Goal: Complete application form

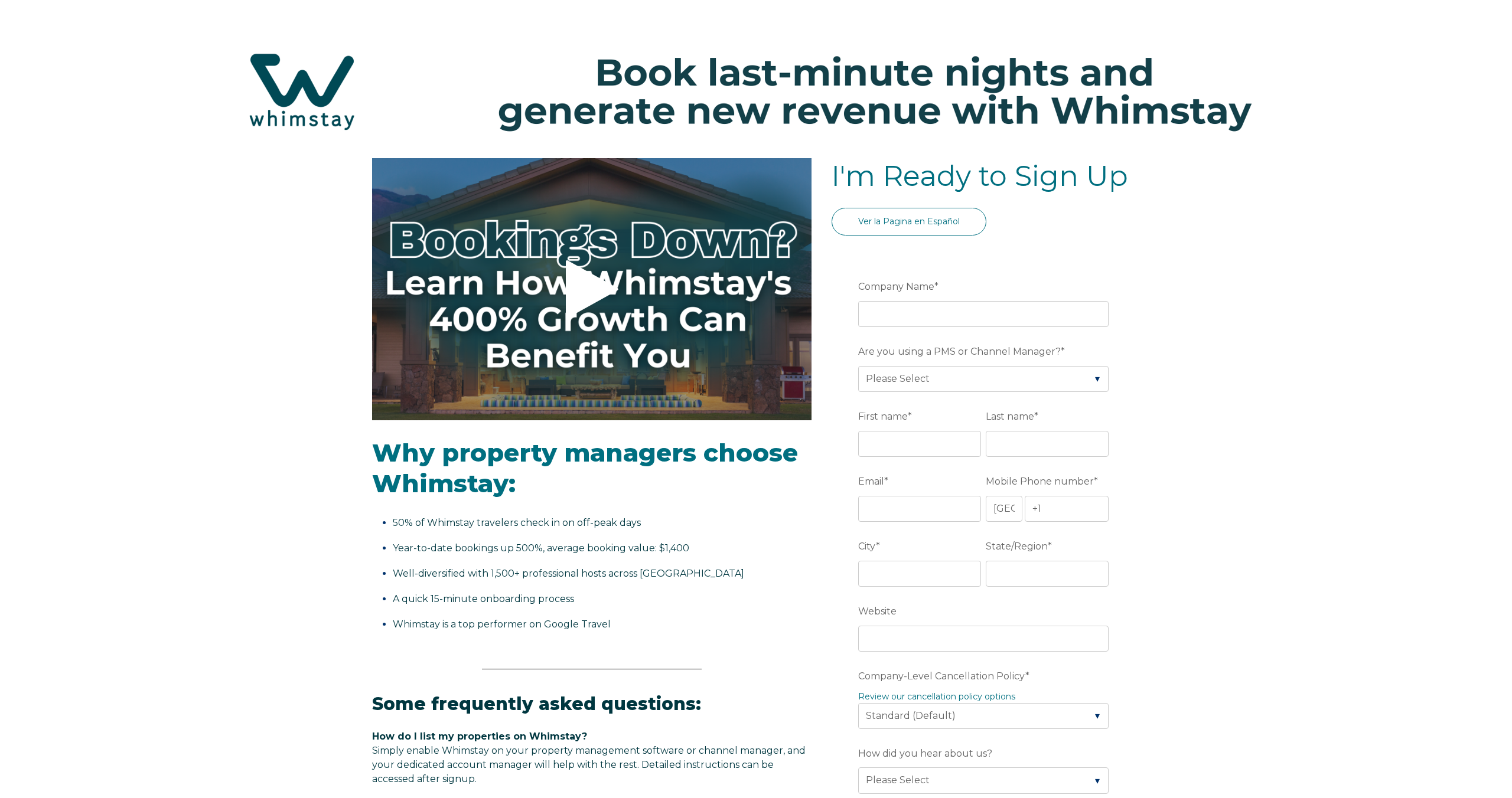
select select "CA"
select select "Standard"
click at [909, 319] on input "Company Name *" at bounding box center [983, 313] width 250 height 26
type input "SUNSET MEWS"
click at [955, 375] on select "Please Select Barefoot BookingPal Boost Brightside CiiRUS Escapia Guesty Hostaw…" at bounding box center [983, 378] width 250 height 26
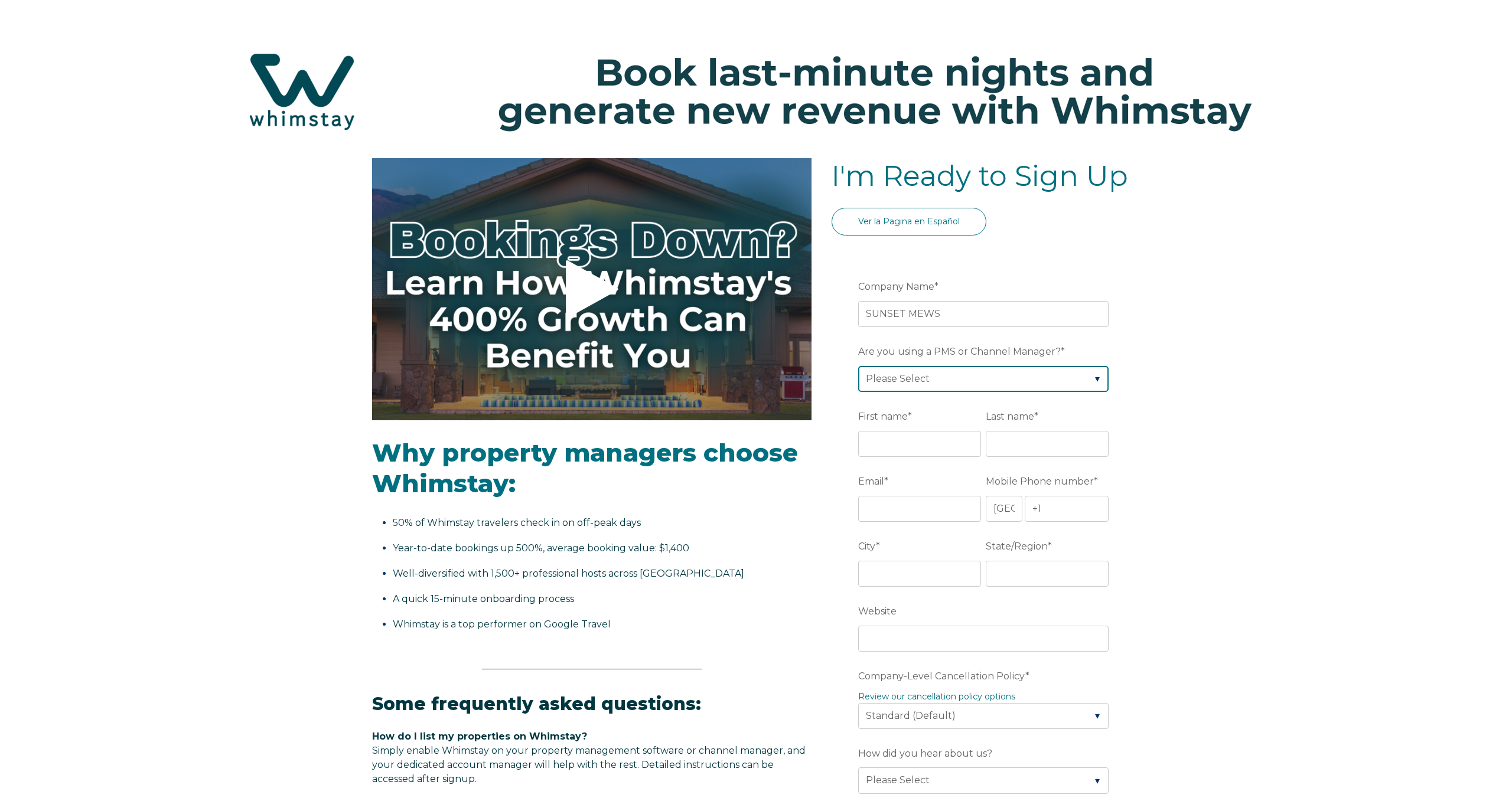
select select "Hostaway"
click at [858, 366] on select "Please Select Barefoot BookingPal Boost Brightside CiiRUS Escapia Guesty Hostaw…" at bounding box center [983, 378] width 250 height 26
click at [923, 453] on input "First name *" at bounding box center [919, 443] width 123 height 26
type input "LEO"
type input "PASKALIDIS"
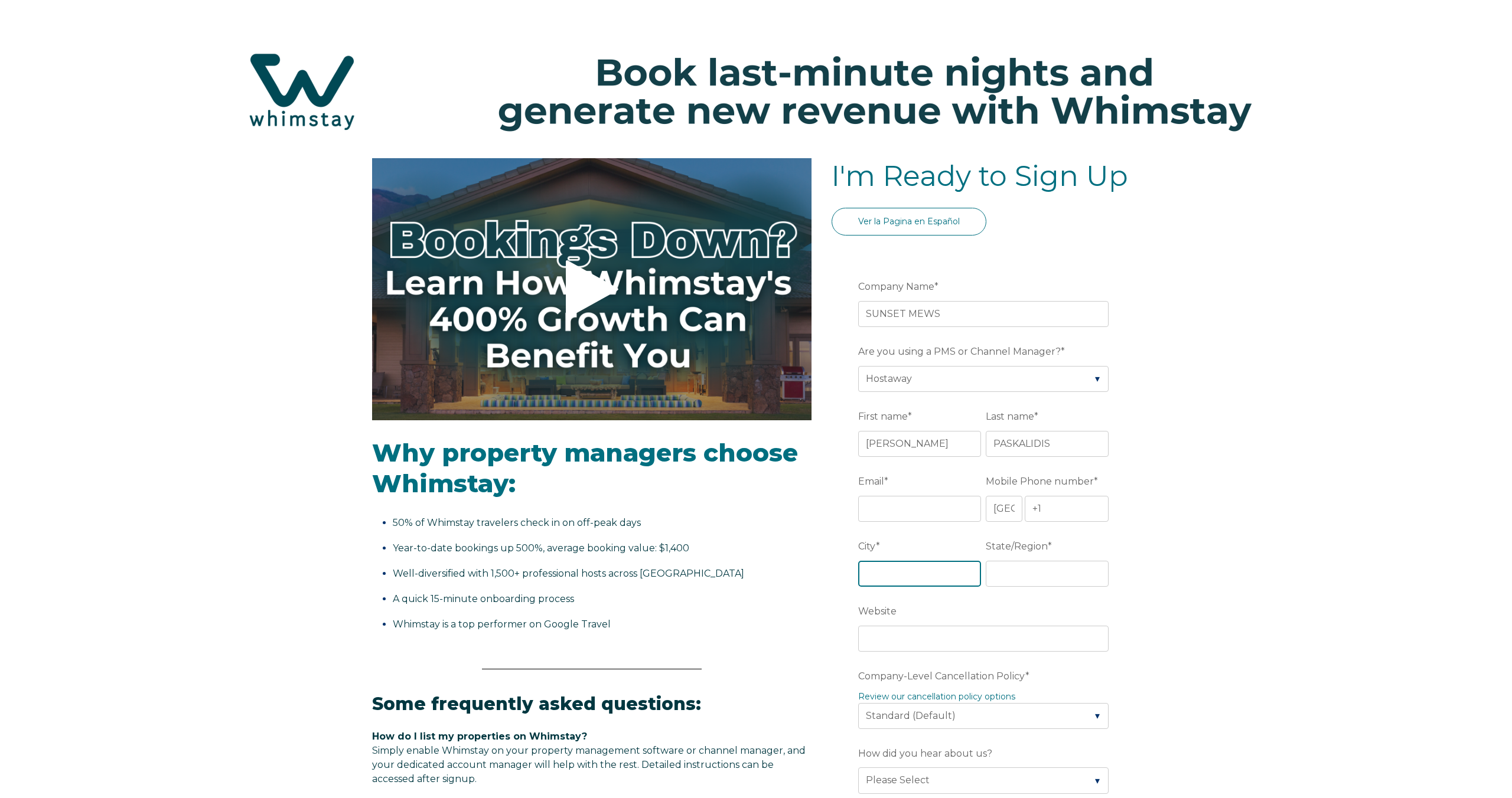
type input "VANCOUVER"
type input "BC"
click at [911, 511] on input "Email *" at bounding box center [919, 508] width 123 height 26
type input "[EMAIL_ADDRESS][DOMAIN_NAME]"
click at [1065, 513] on input "+1" at bounding box center [1067, 508] width 84 height 26
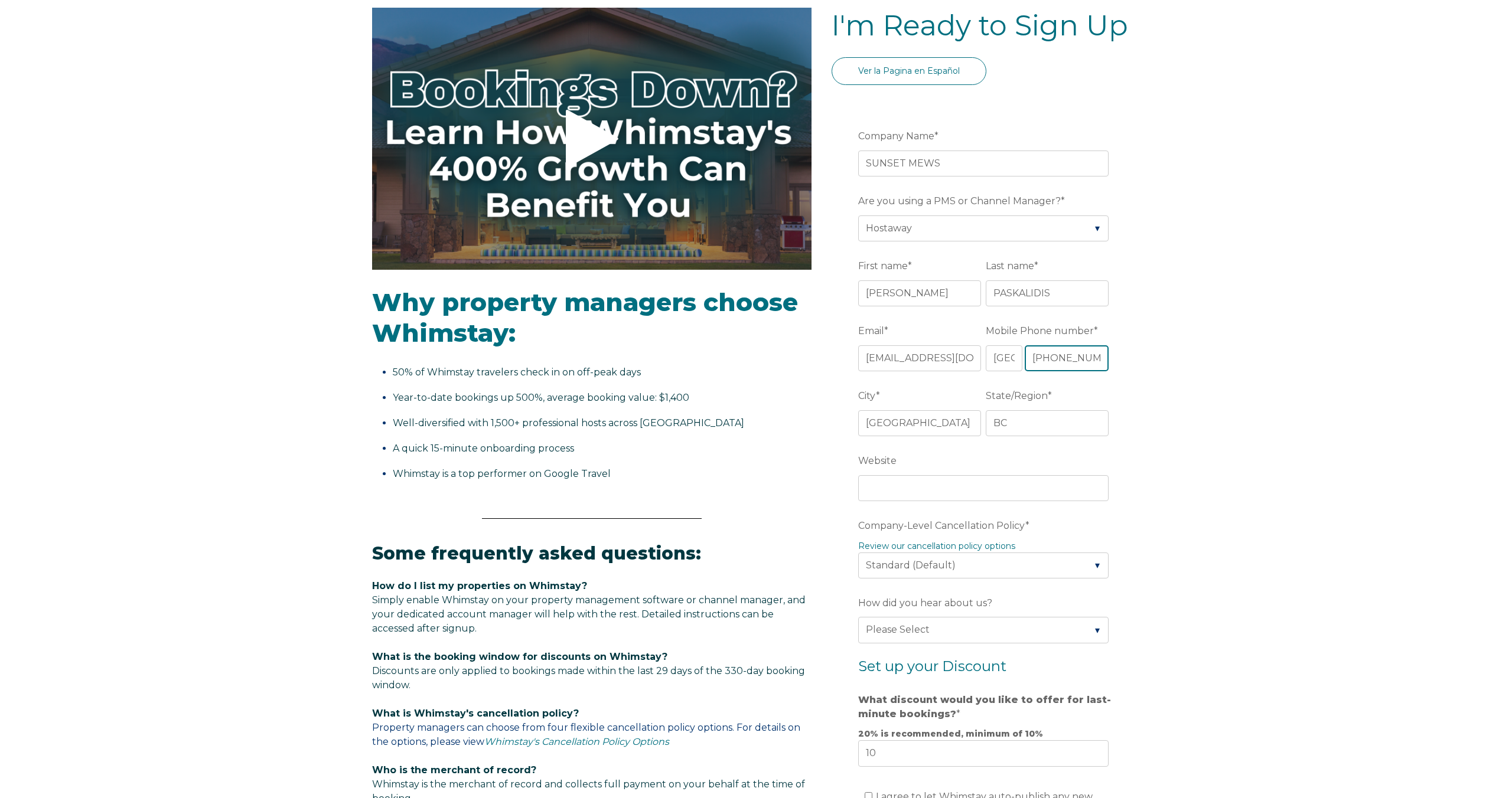
scroll to position [162, 0]
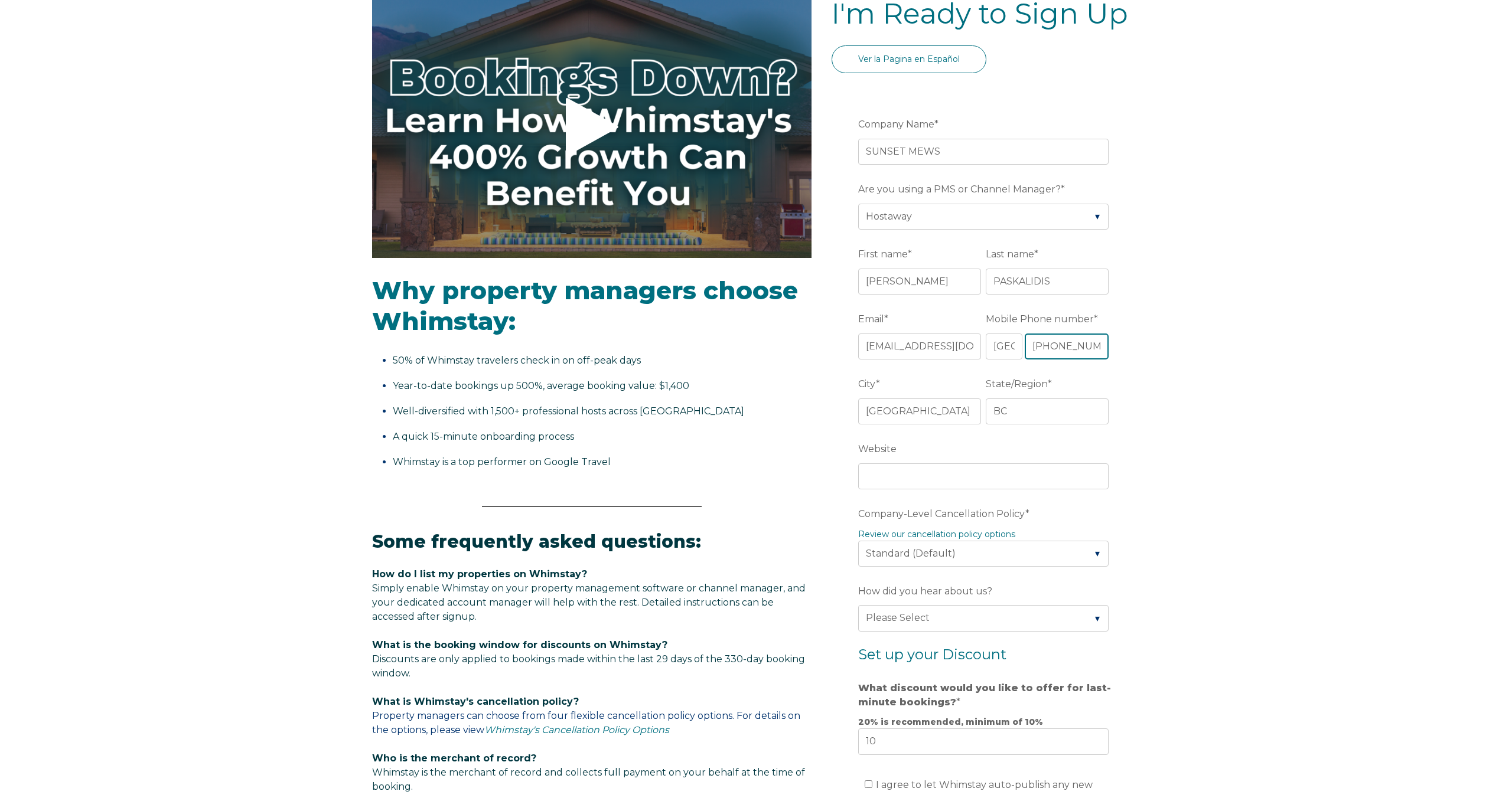
type input "+1 725-577-1817"
click at [967, 482] on input "Website" at bounding box center [983, 476] width 250 height 26
type input "B"
type input "n"
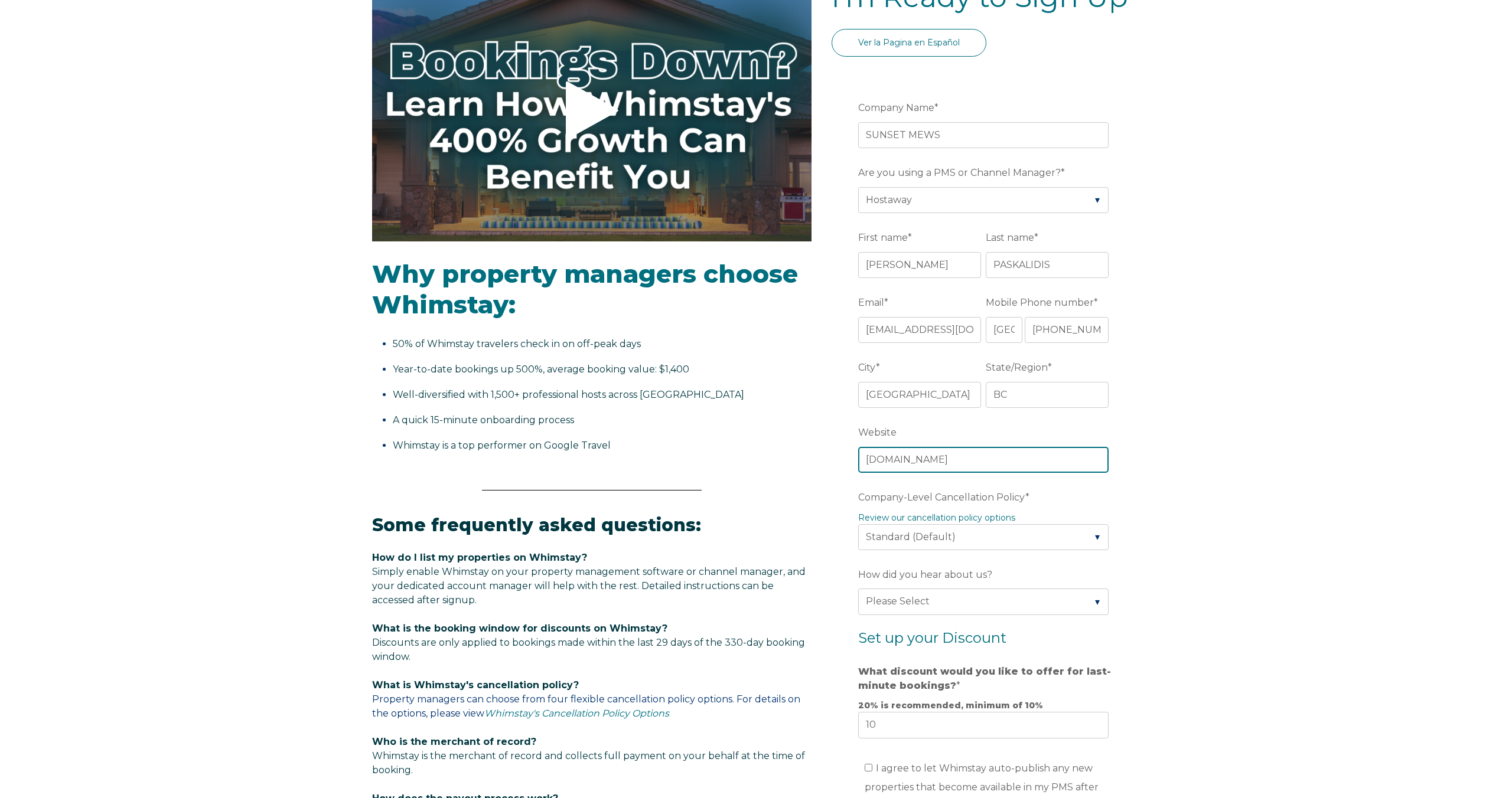
type input "booksunsetmews.com"
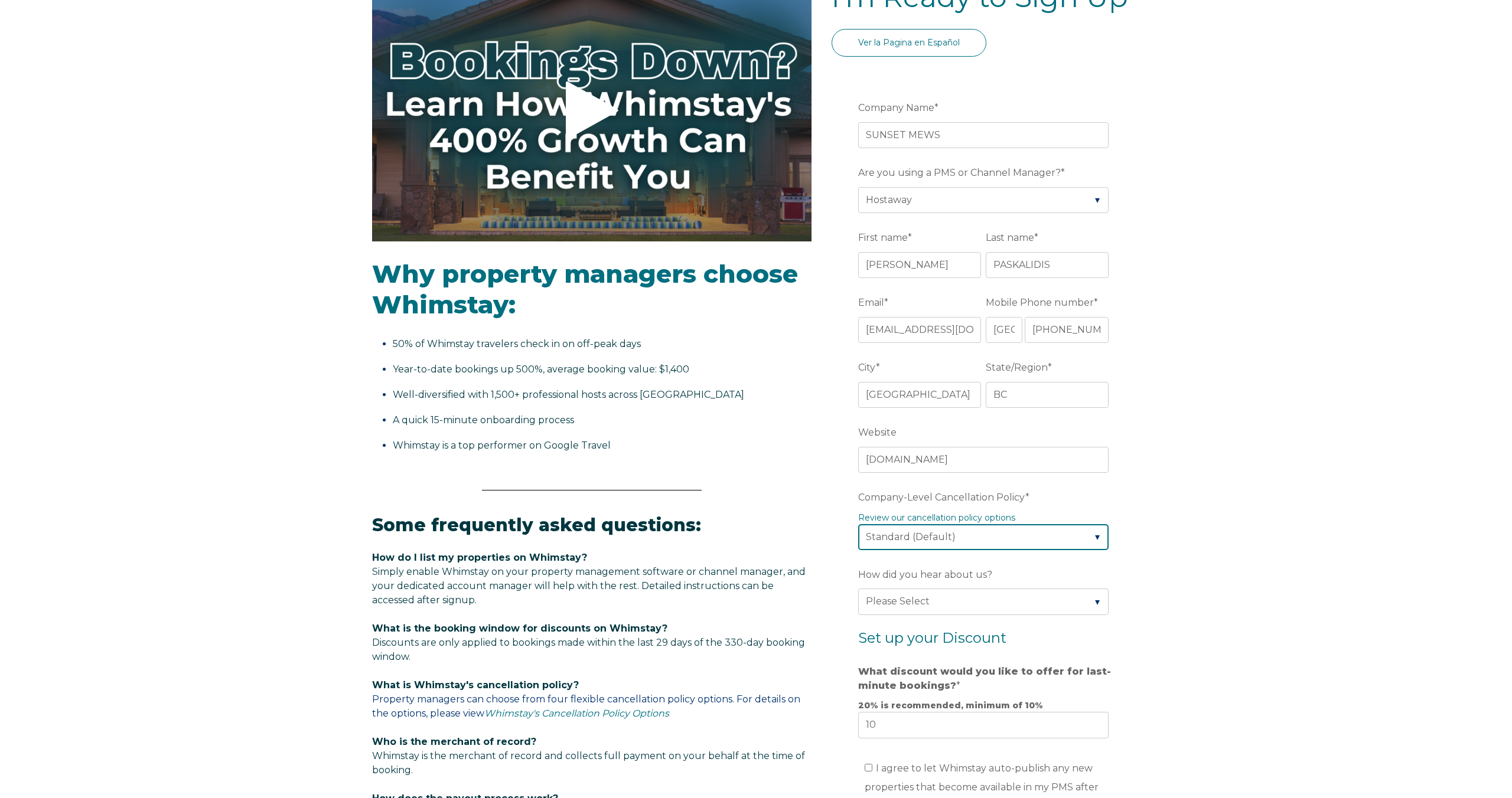
click at [1096, 537] on select "Please Select Partial Standard (Default) Moderate Strict" at bounding box center [983, 537] width 250 height 26
select select "Strict"
click at [858, 526] on select "Please Select Partial Standard (Default) Moderate Strict" at bounding box center [983, 538] width 250 height 26
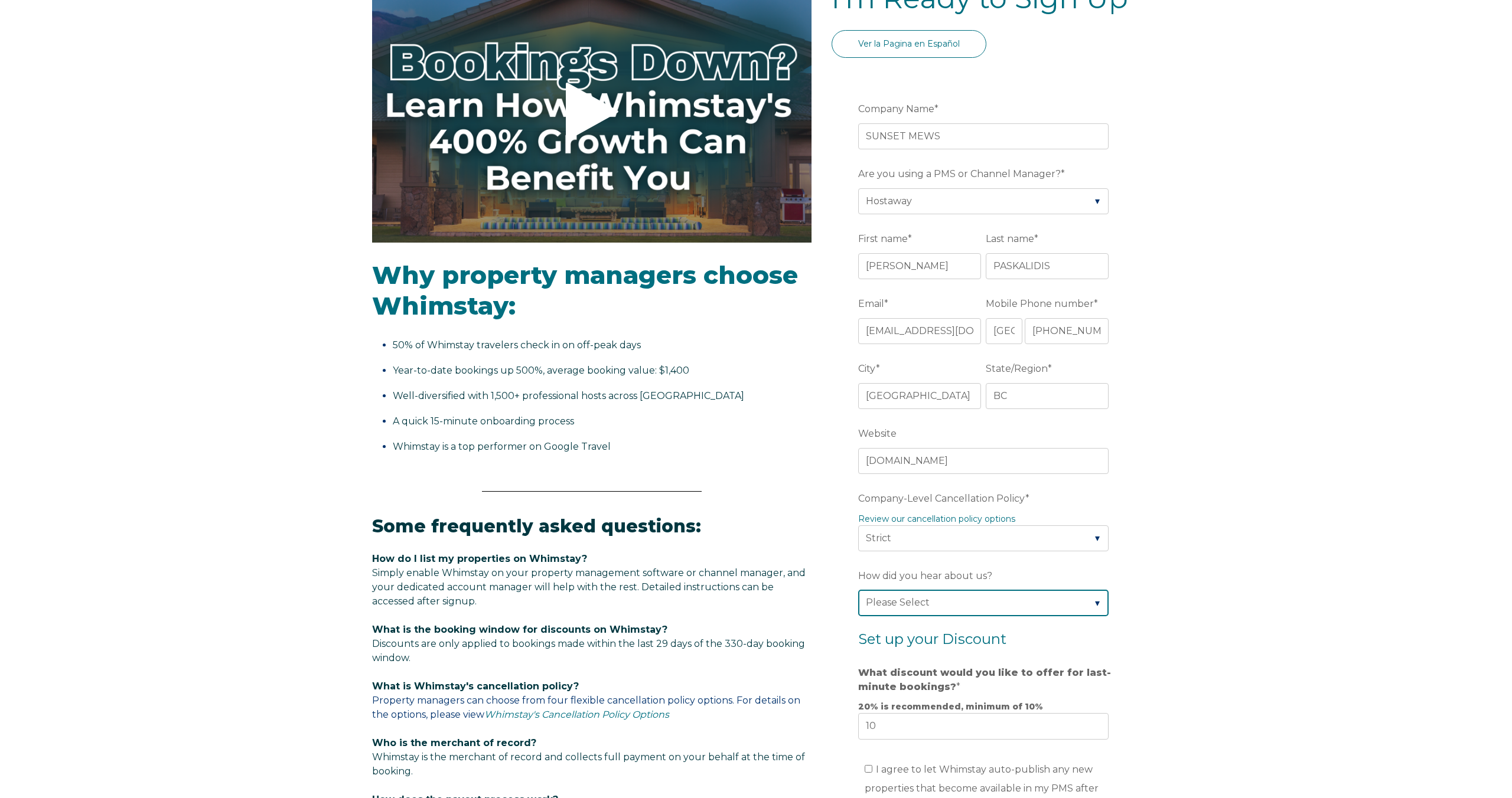
click at [1099, 594] on select "Please Select Found Whimstay through a Google search Direct outreach from a Whi…" at bounding box center [983, 602] width 250 height 26
select select "Other"
click at [858, 590] on select "Please Select Found Whimstay through a Google search Direct outreach from a Whi…" at bounding box center [983, 602] width 250 height 26
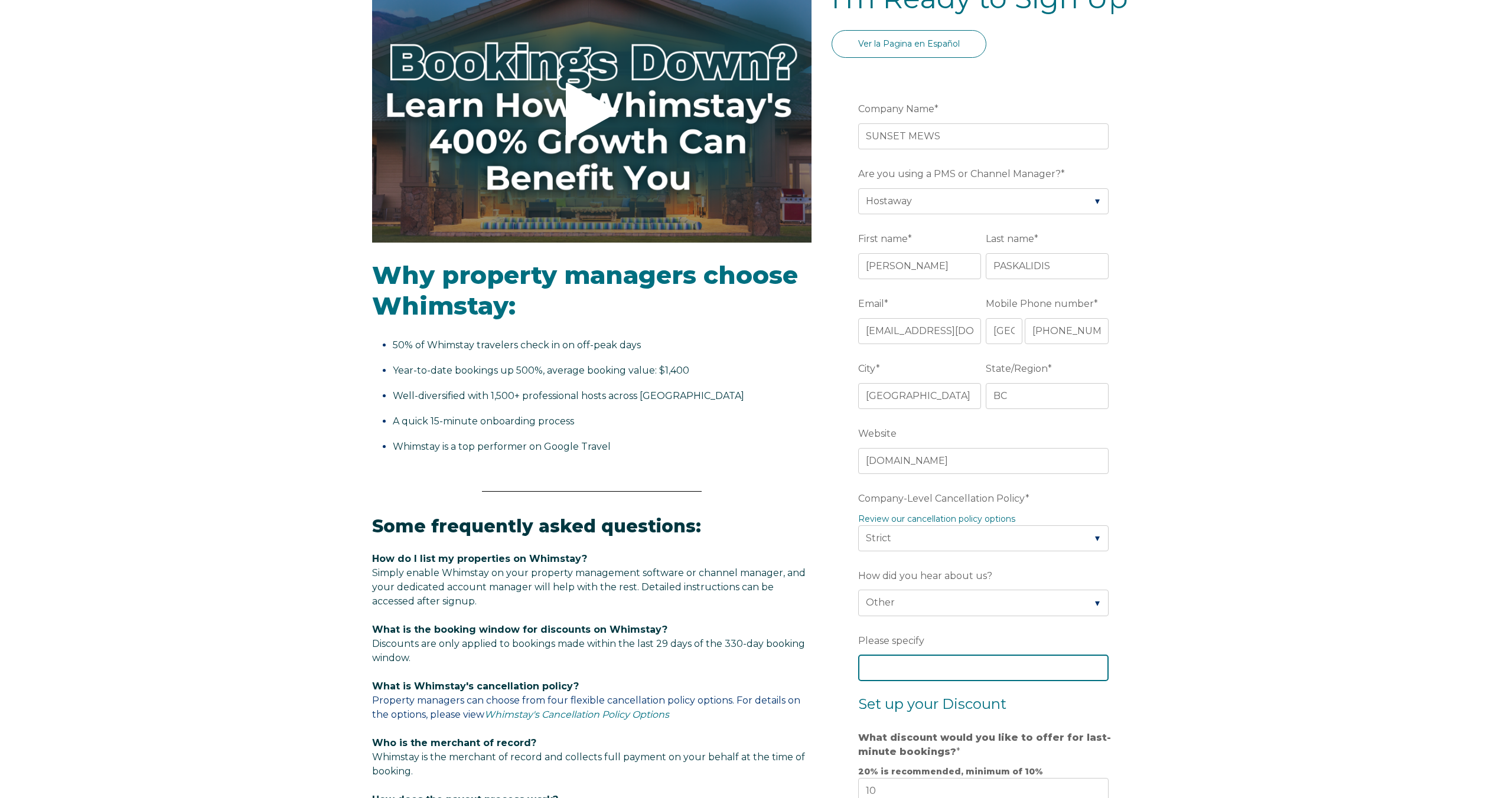
click at [991, 669] on input "Please specify" at bounding box center [983, 667] width 250 height 26
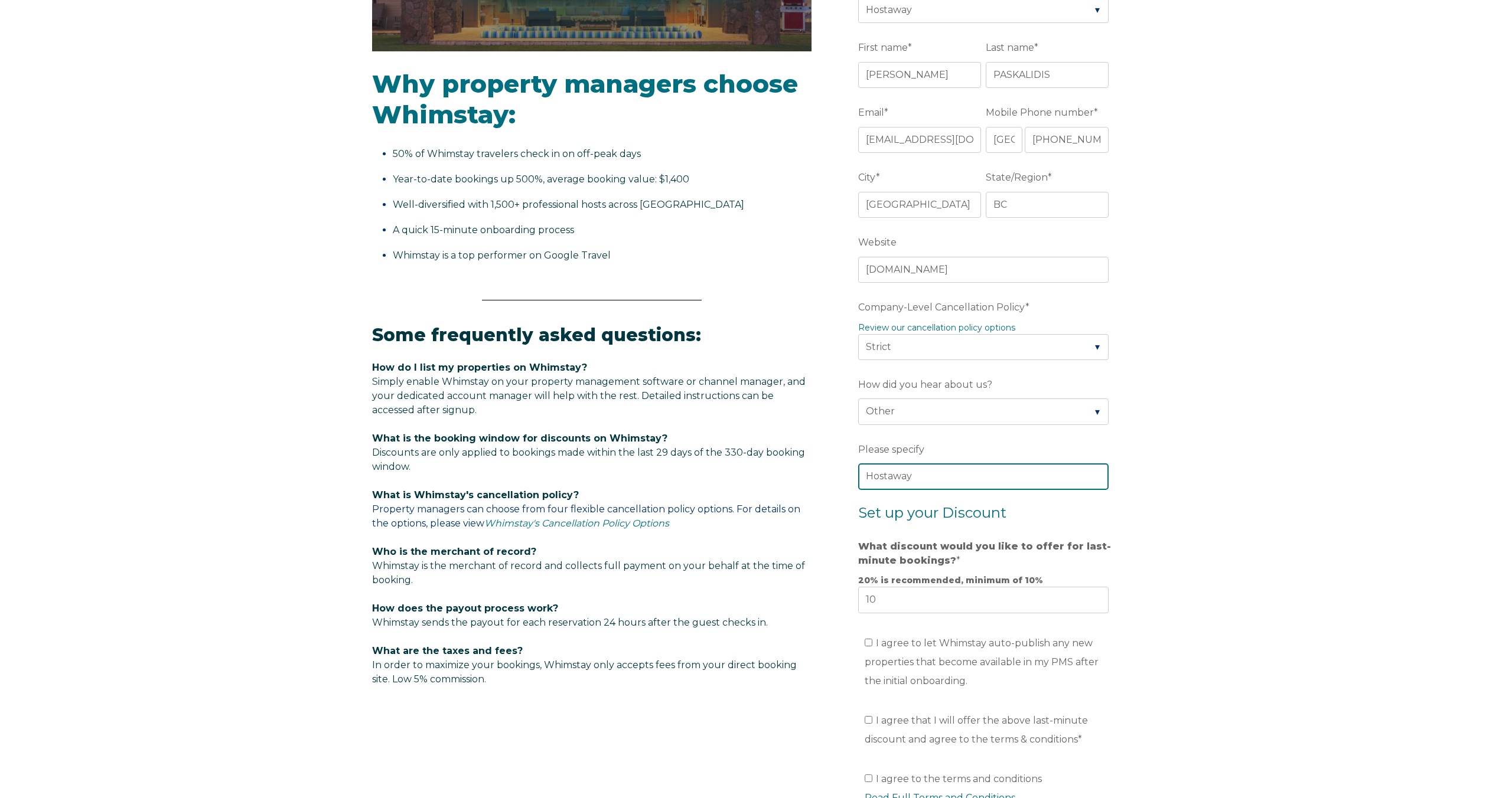
scroll to position [373, 0]
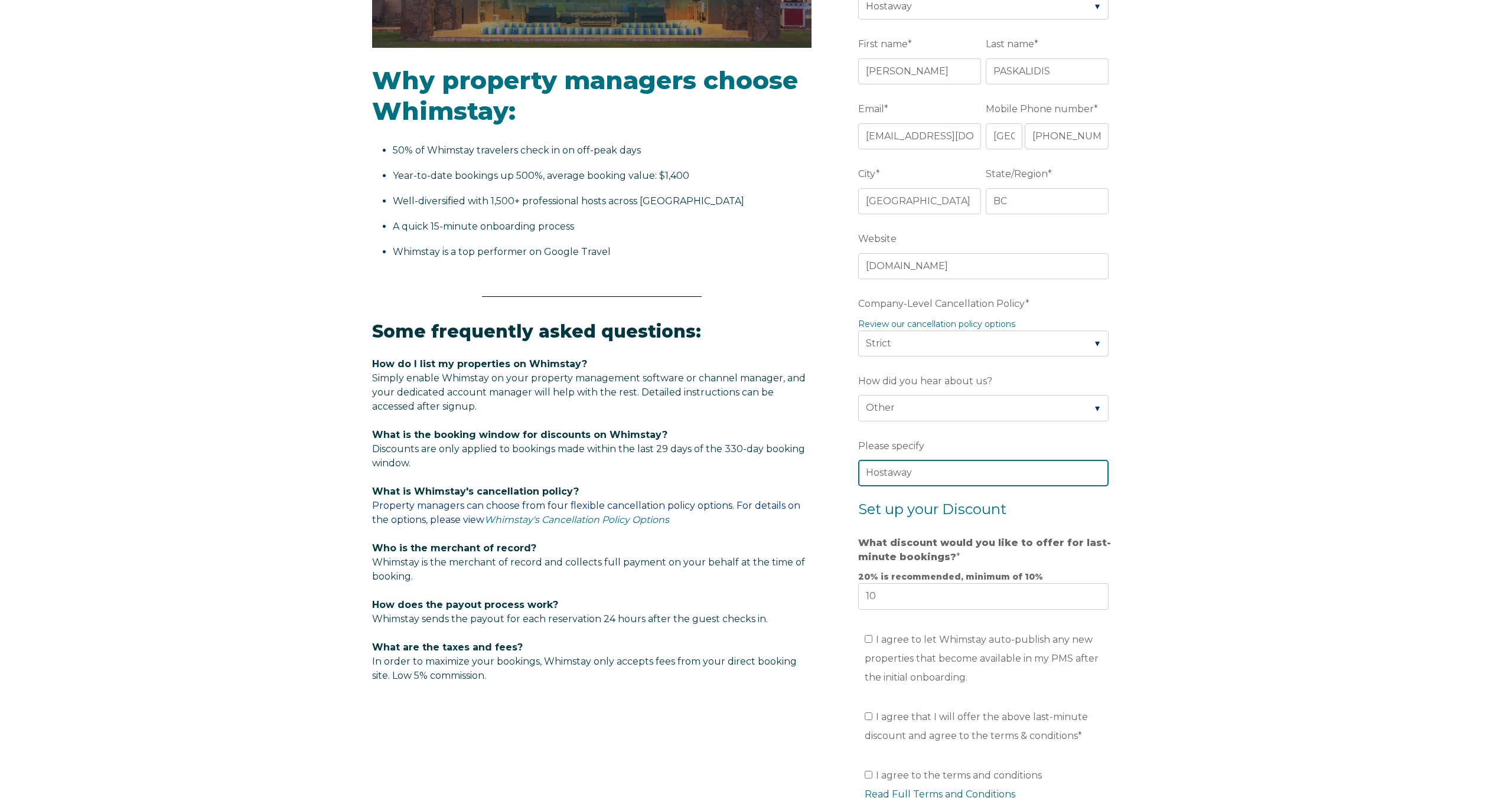
type input "Hostaway"
click at [900, 599] on input "10" at bounding box center [983, 596] width 250 height 26
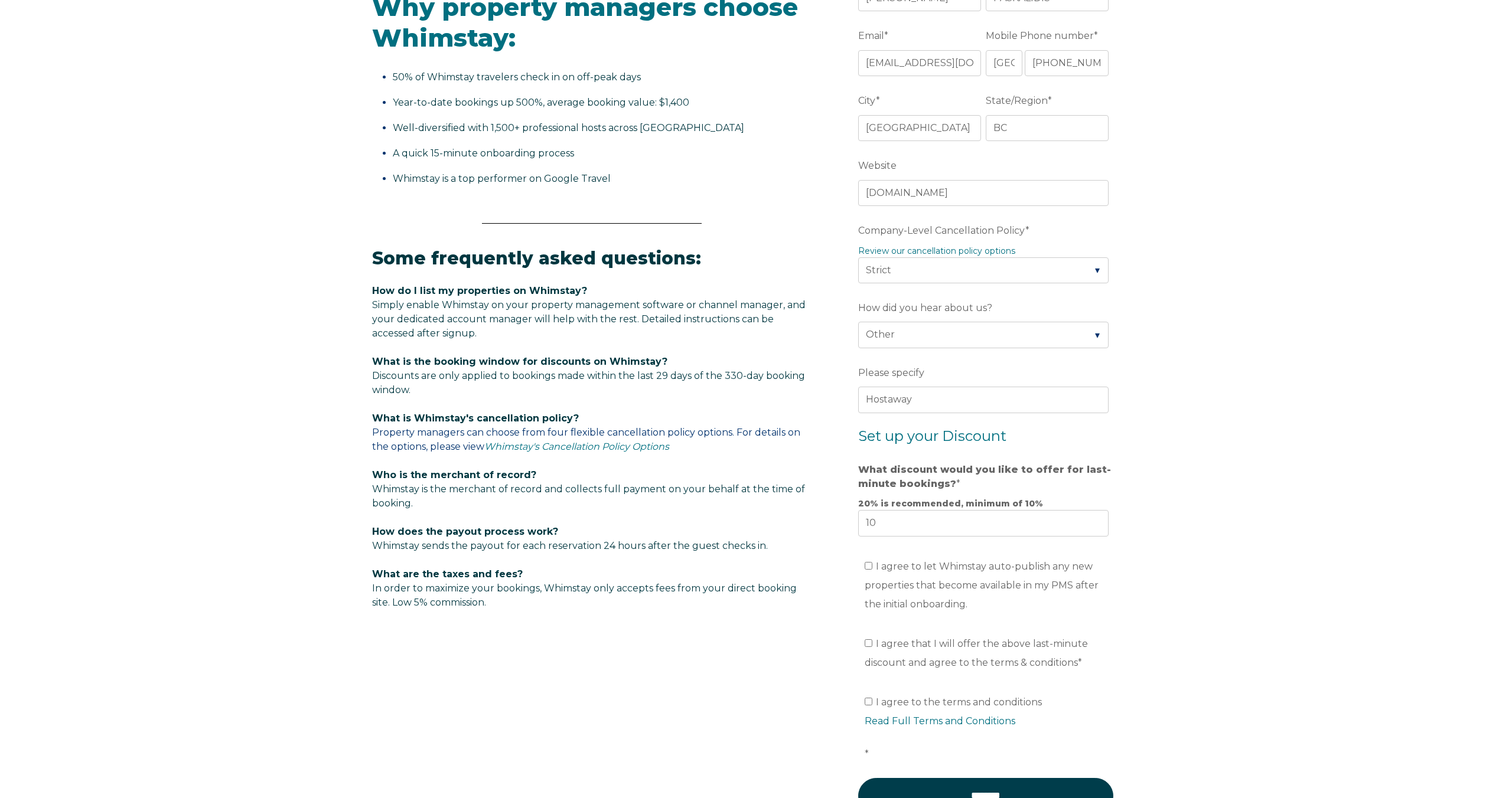
scroll to position [448, 0]
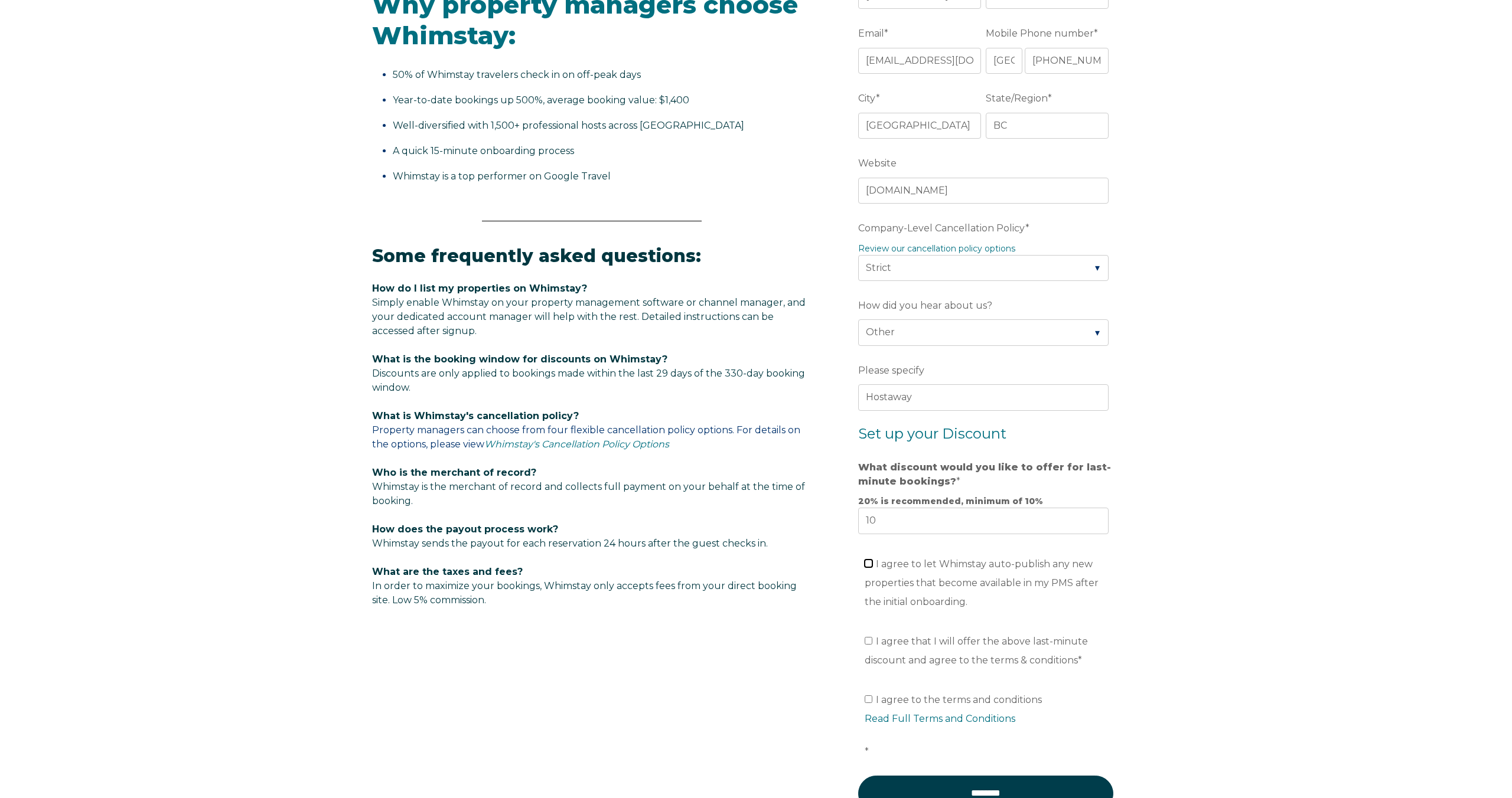
click at [865, 562] on input "I agree to let Whimstay auto-publish any new properties that become available i…" at bounding box center [869, 564] width 8 height 8
checkbox input "true"
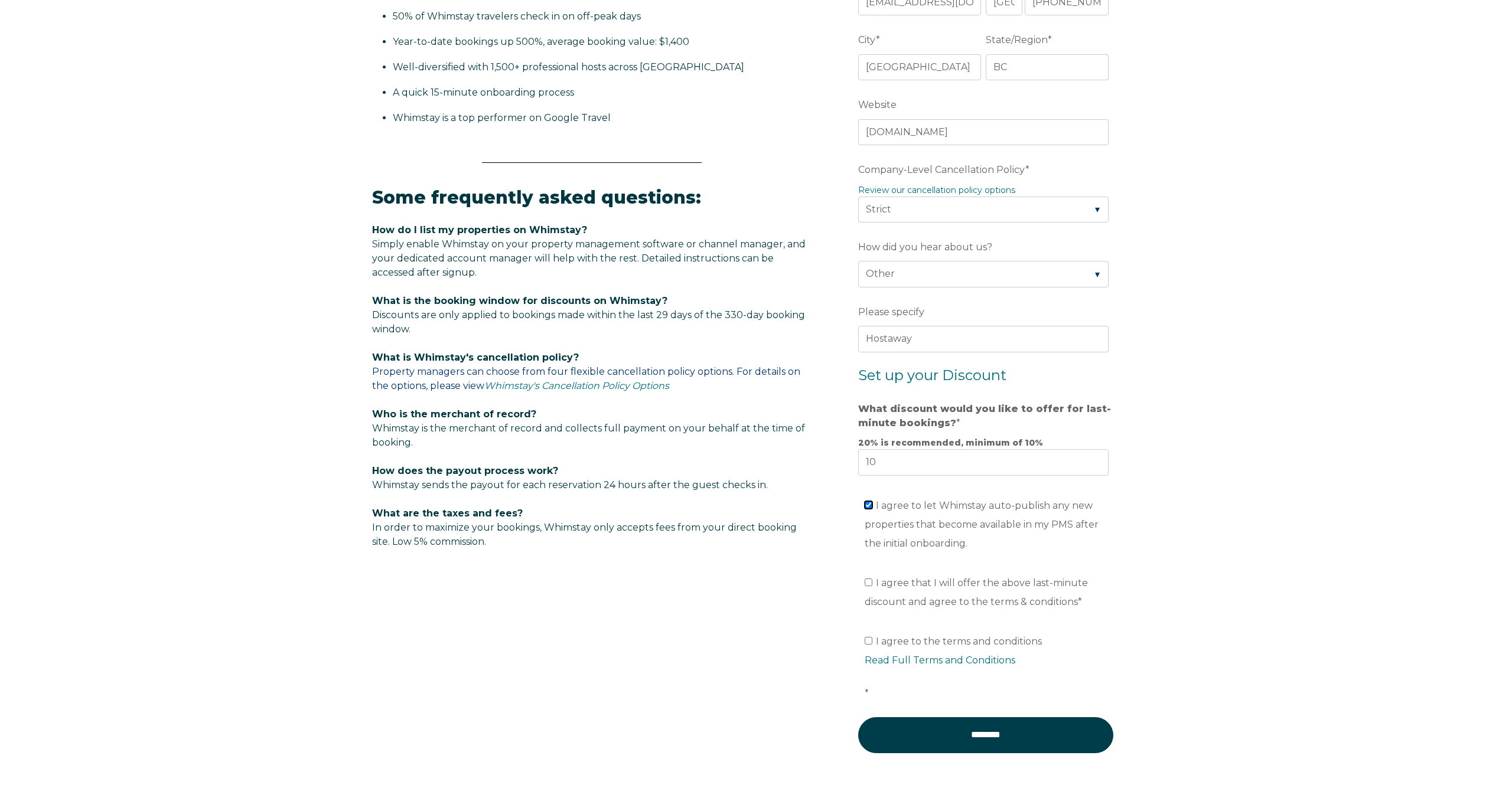
scroll to position [510, 0]
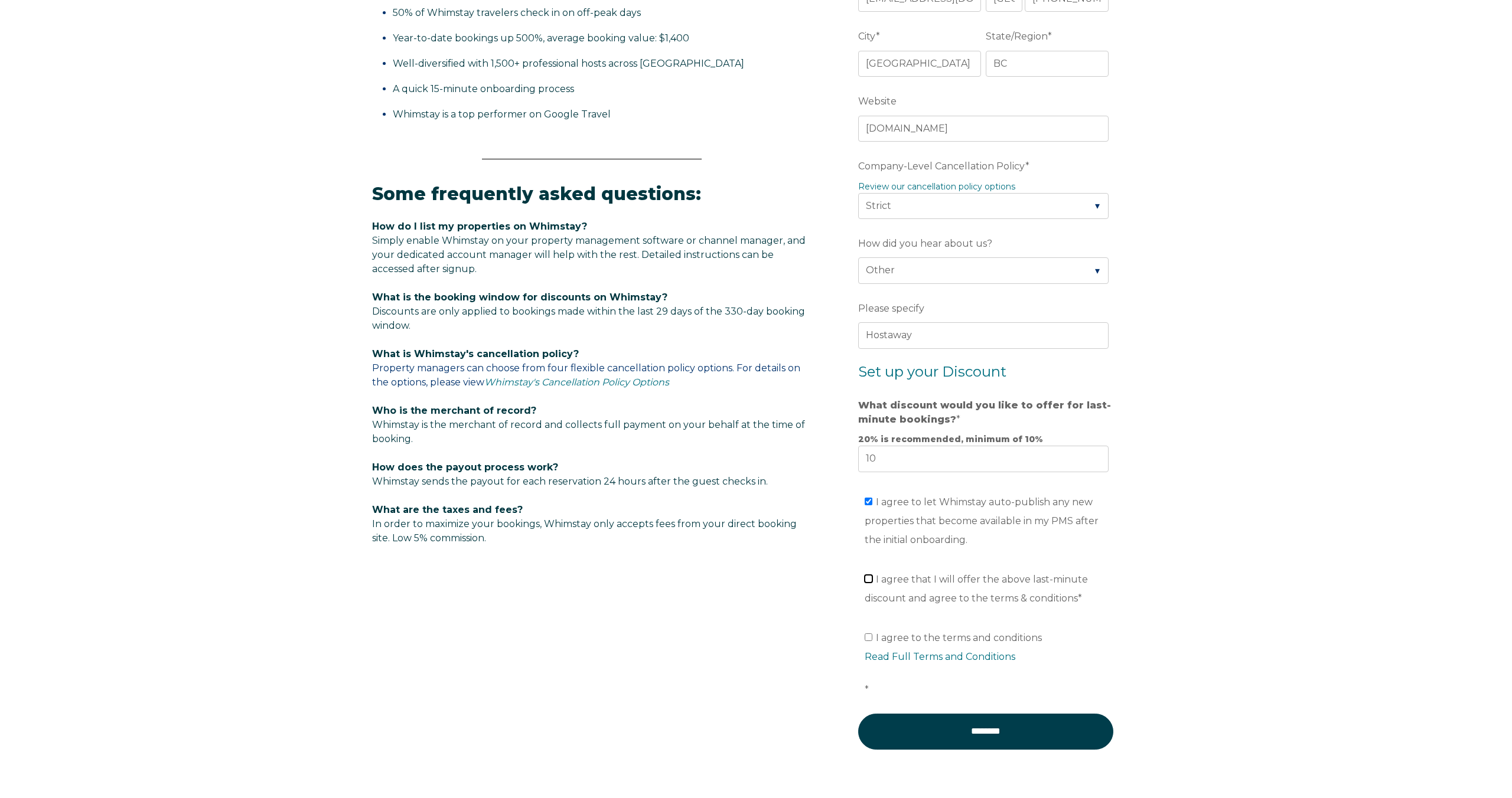
click at [868, 580] on input "I agree that I will offer the above last-minute discount and agree to the terms…" at bounding box center [869, 579] width 8 height 8
checkbox input "true"
click at [869, 636] on input "I agree to the terms and conditions Read Full Terms and Conditions *" at bounding box center [869, 637] width 8 height 8
checkbox input "true"
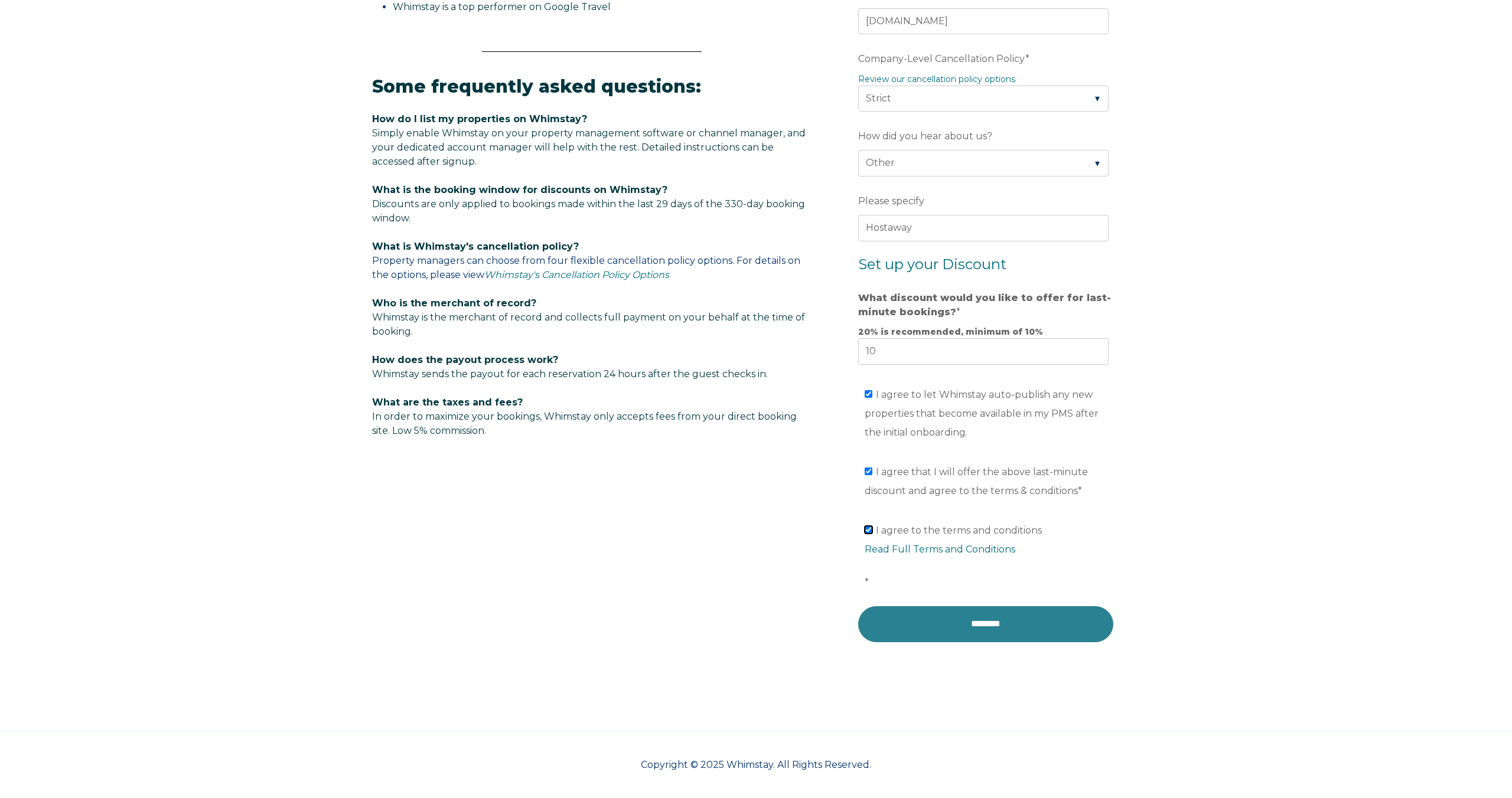
scroll to position [619, 0]
click at [942, 629] on input "********" at bounding box center [985, 622] width 255 height 35
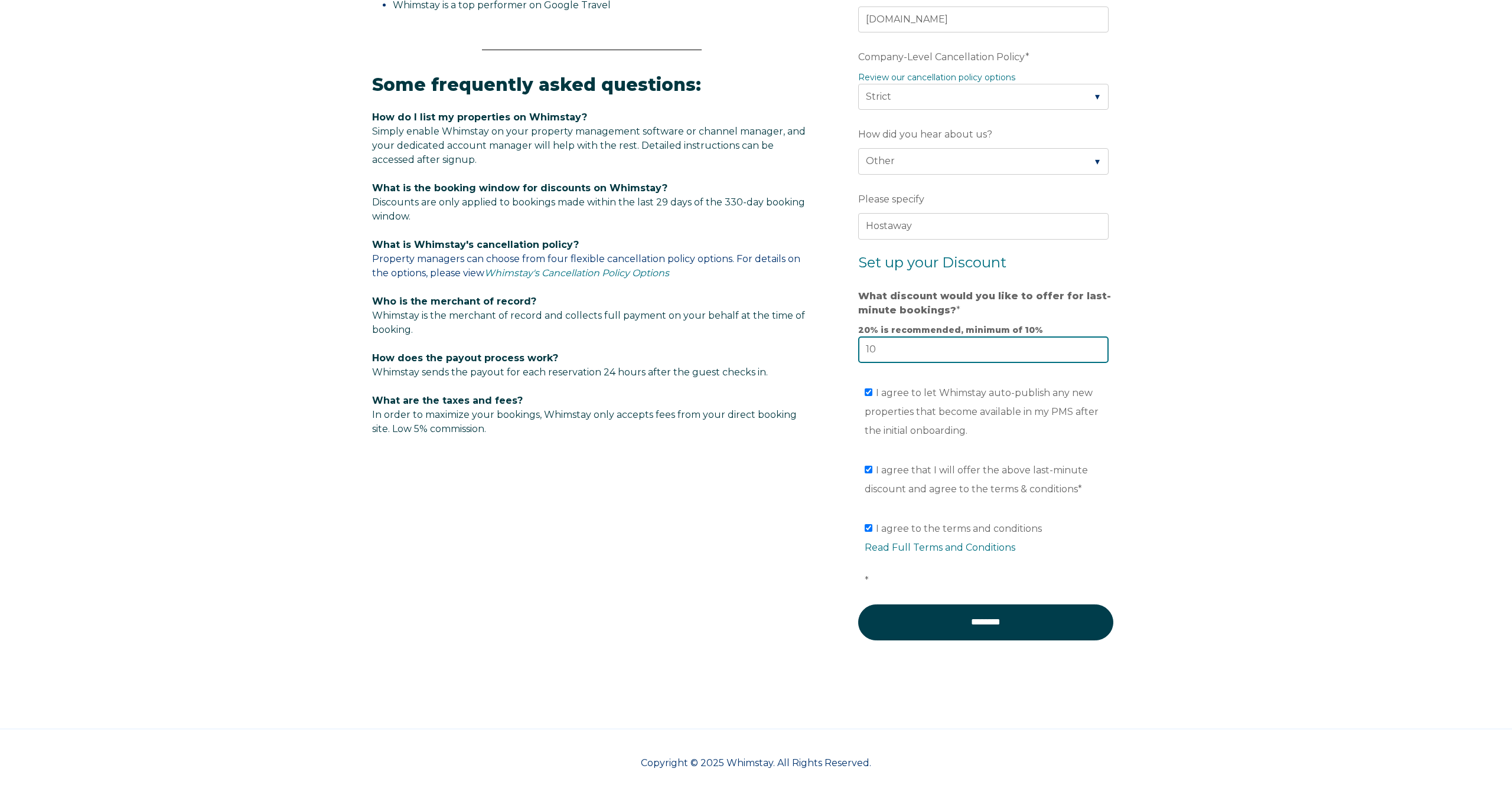
click at [970, 351] on input "10" at bounding box center [983, 349] width 250 height 26
type input "1"
type input "5"
type input "10"
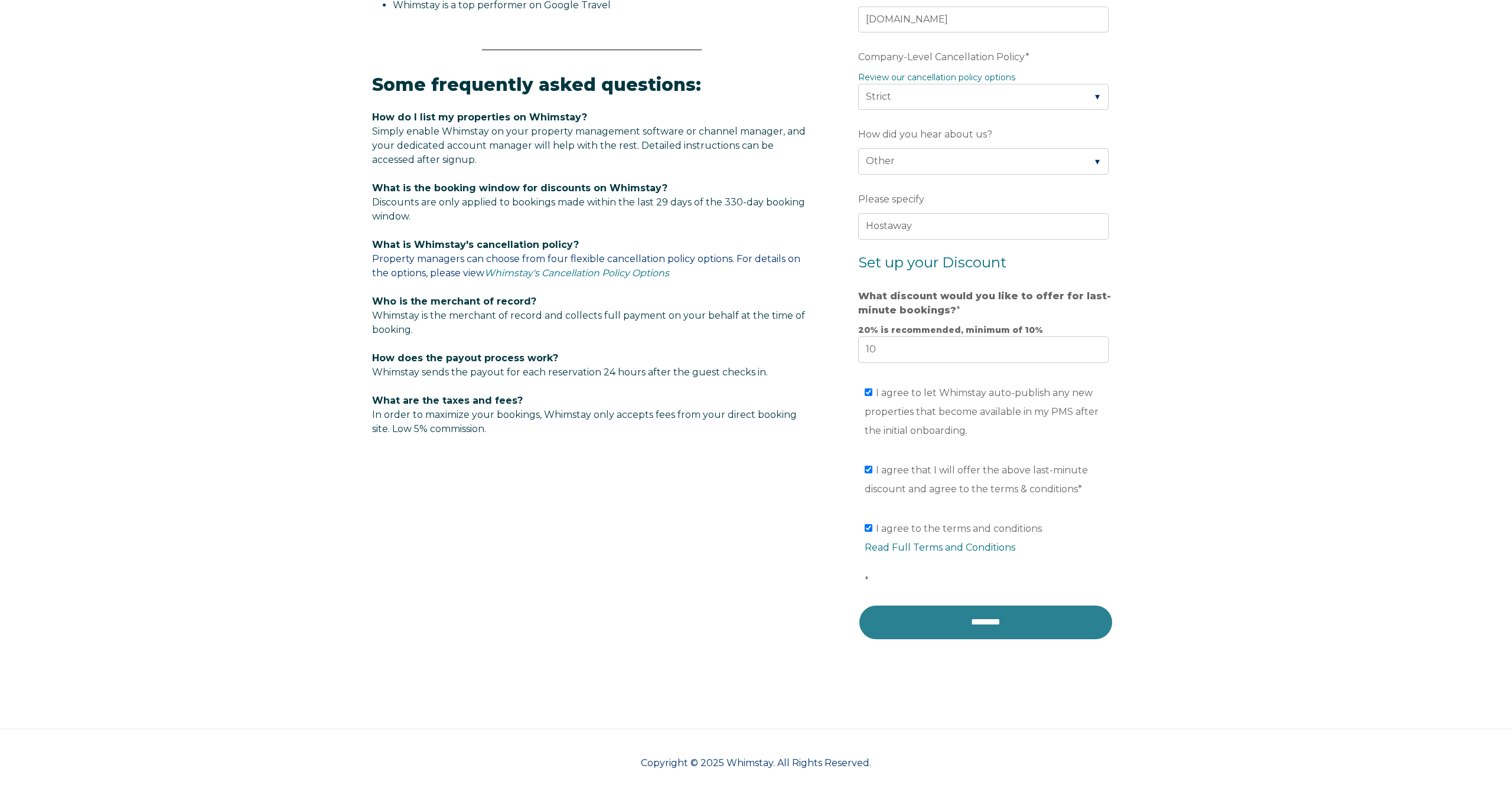
click at [970, 632] on input "********" at bounding box center [985, 622] width 255 height 35
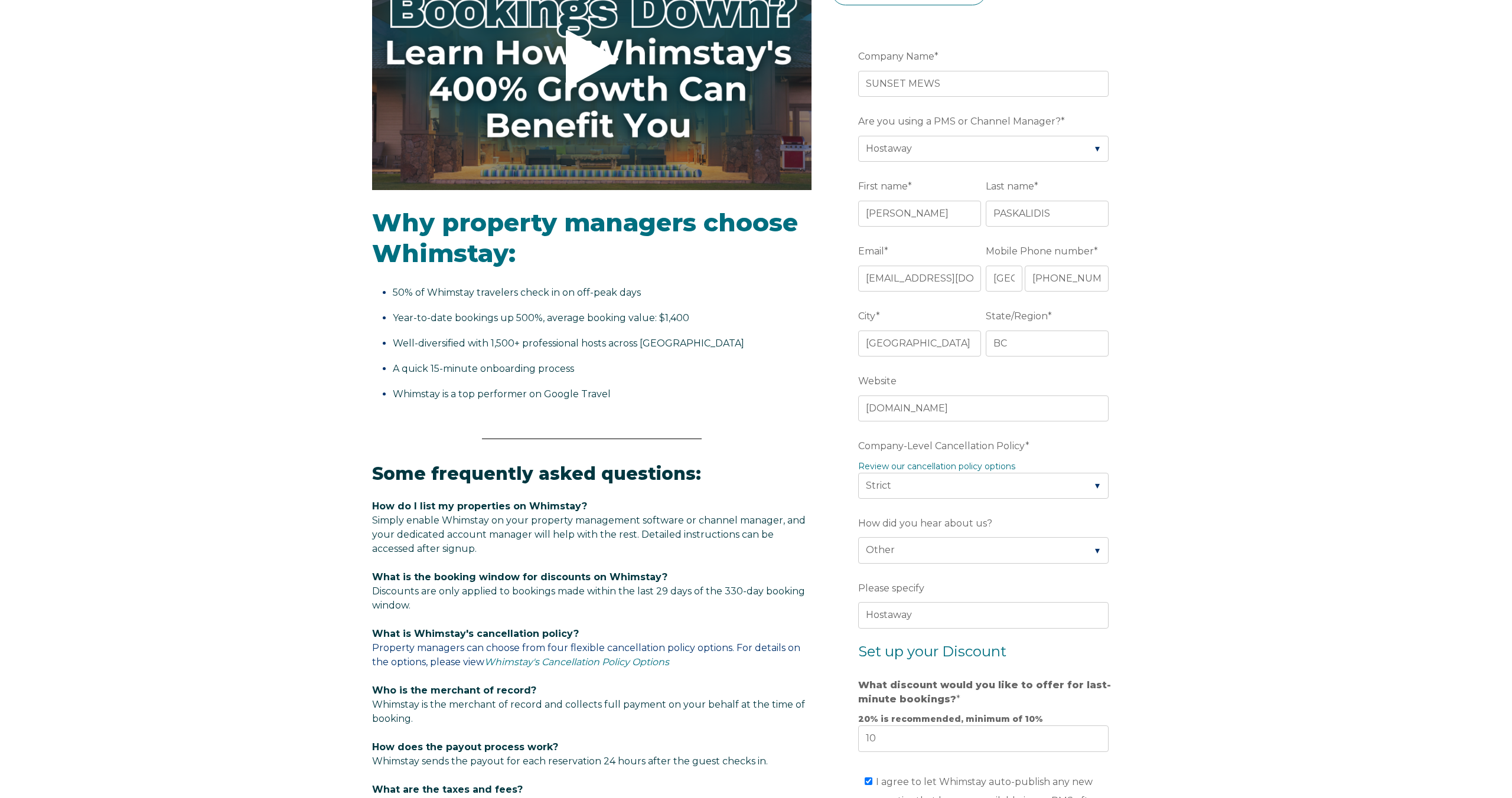
scroll to position [228, 0]
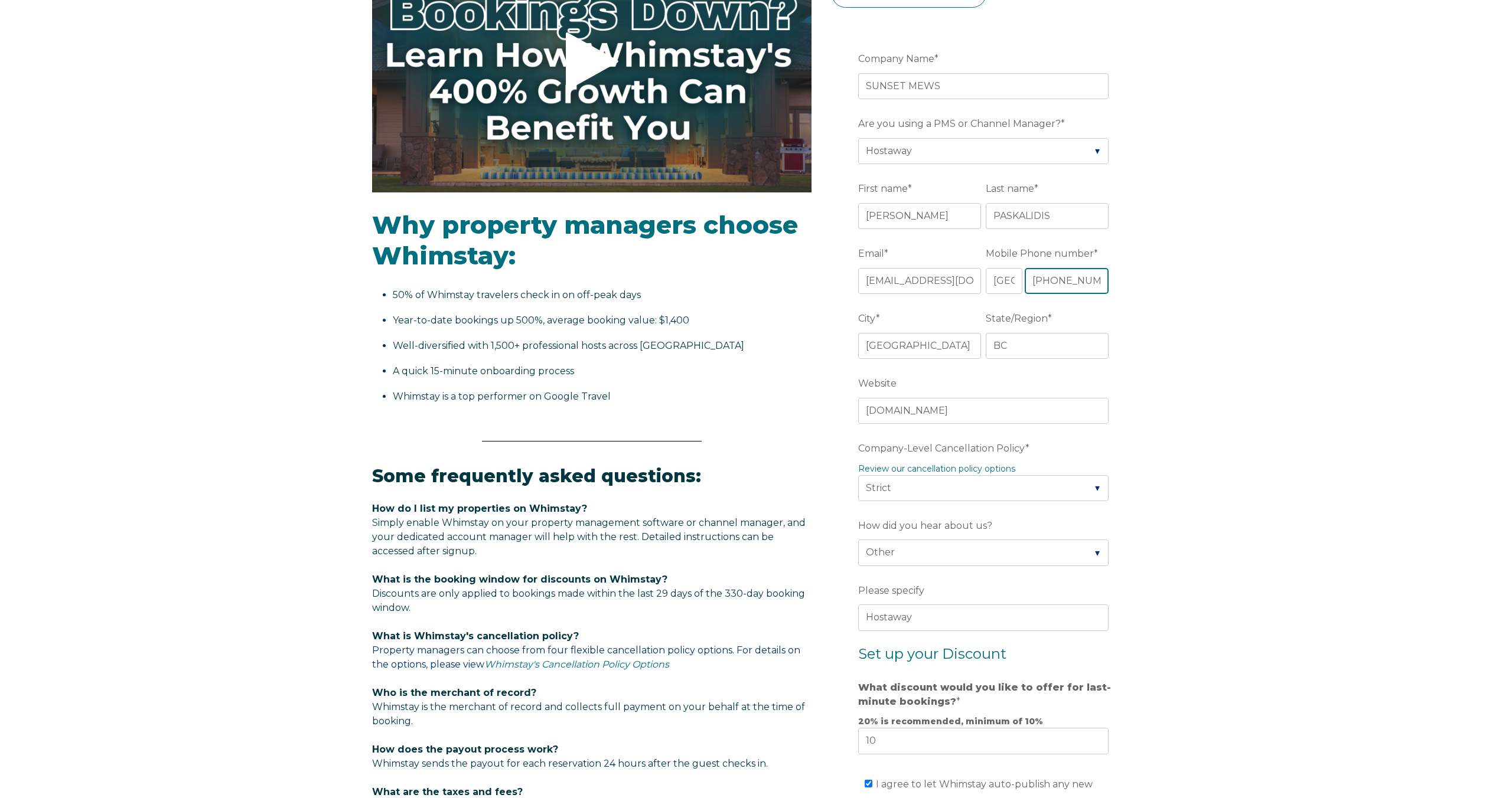
drag, startPoint x: 1063, startPoint y: 277, endPoint x: 1069, endPoint y: 285, distance: 10.0
click at [1063, 278] on input "+1 725-577-1817" at bounding box center [1067, 281] width 84 height 26
click at [1080, 282] on input "+1 725577-1817" at bounding box center [1067, 281] width 84 height 26
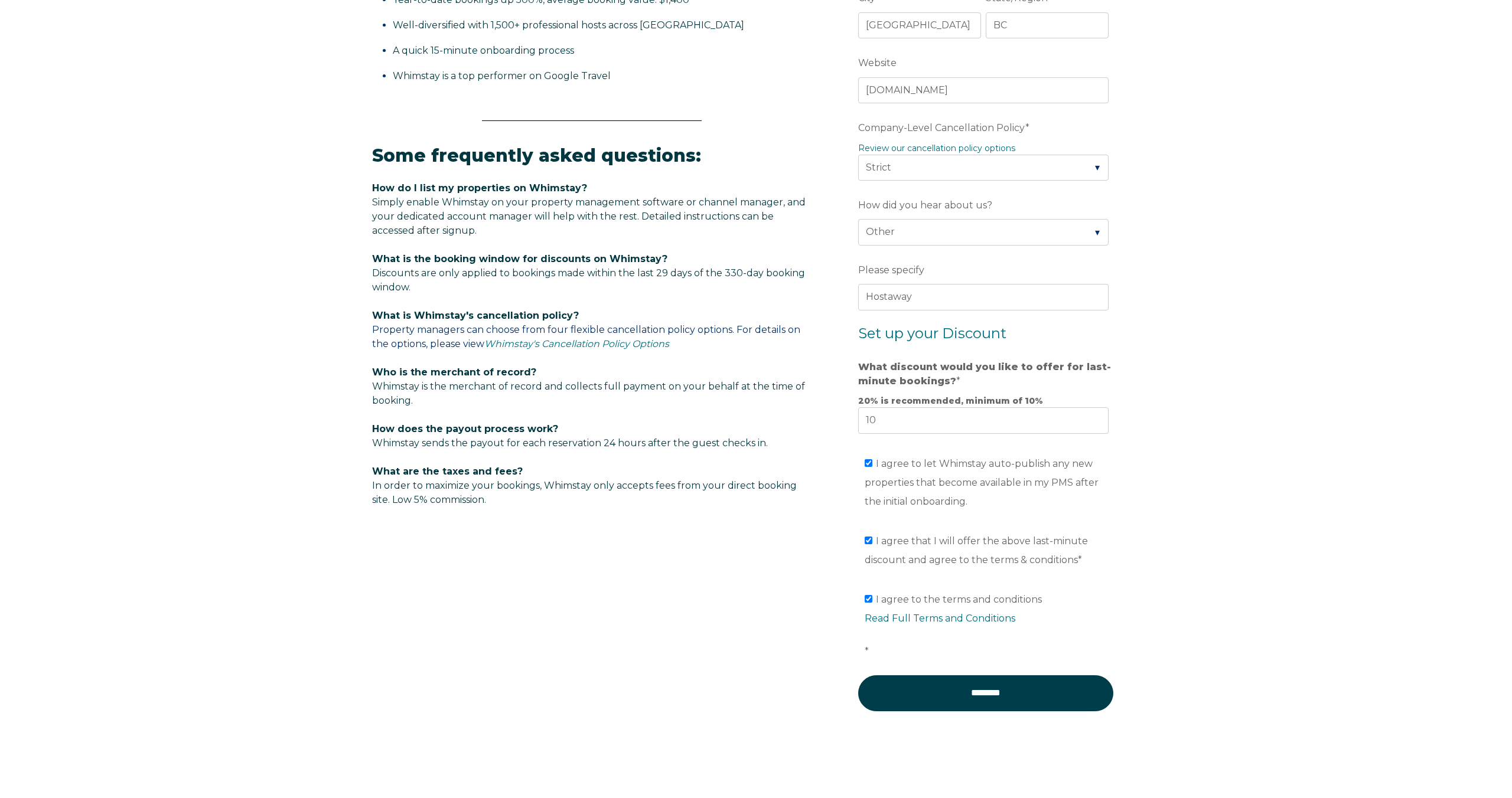
scroll to position [619, 0]
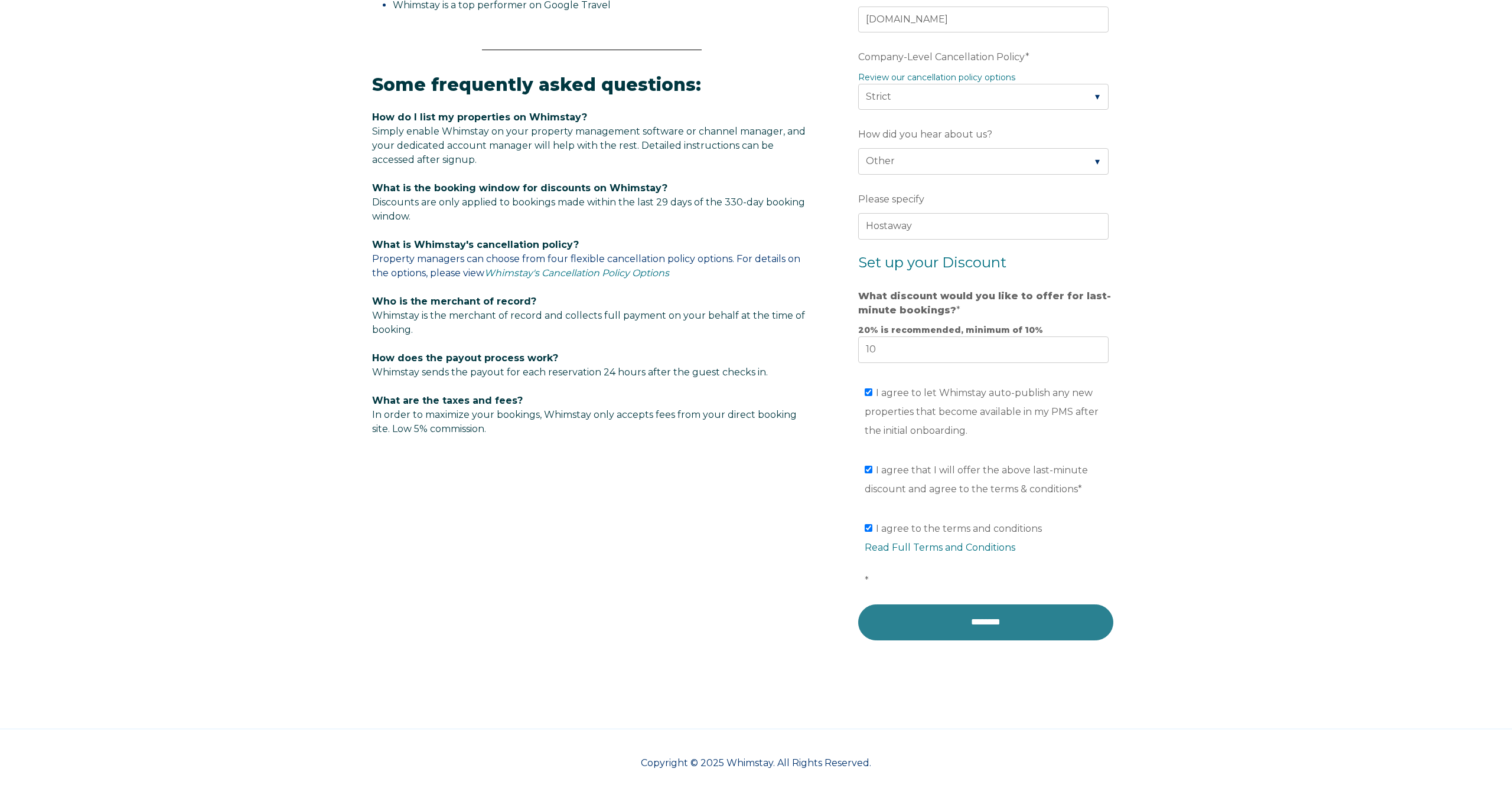
type input "+1 7255771817"
click at [989, 616] on input "********" at bounding box center [985, 622] width 255 height 35
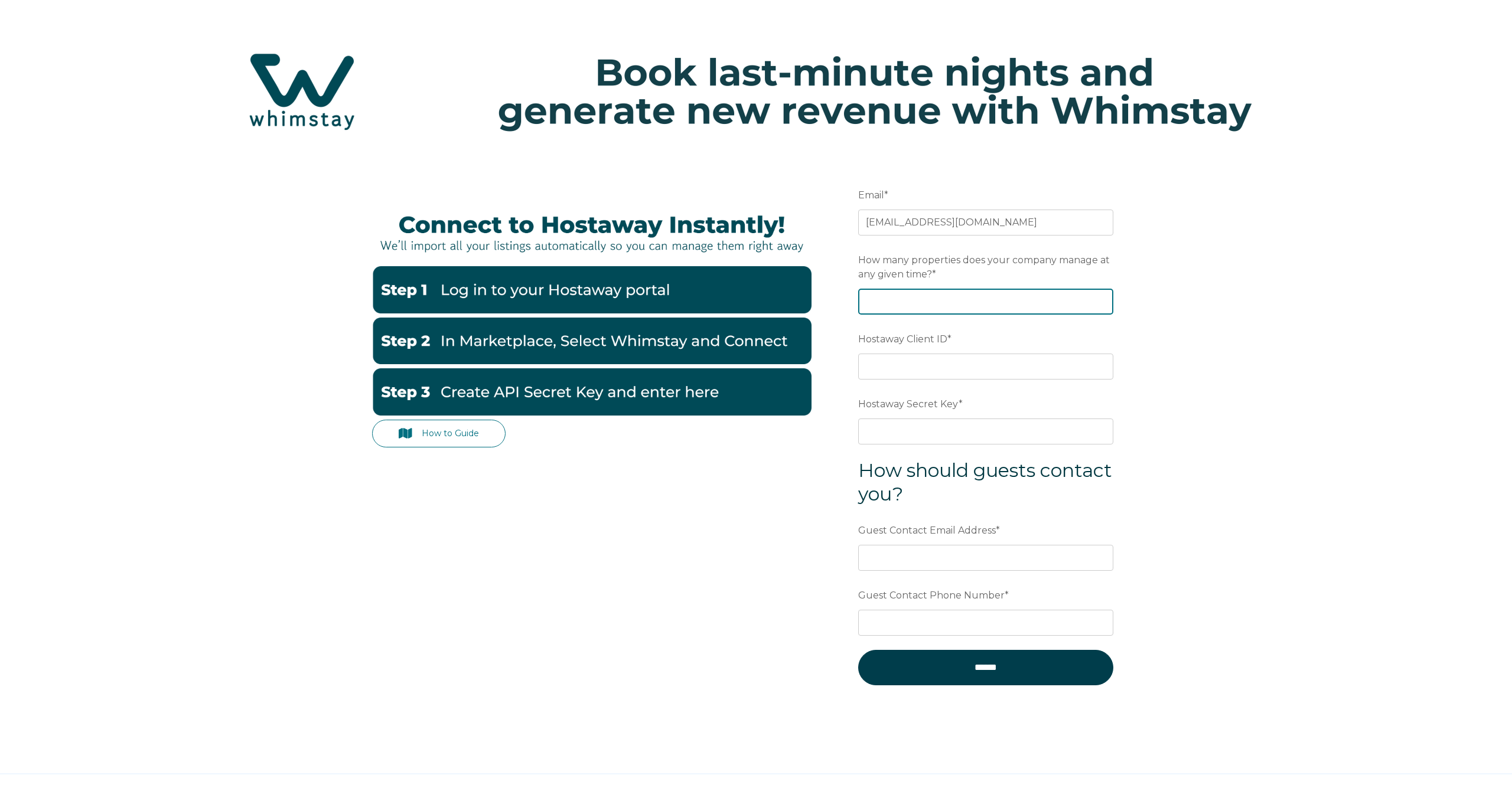
click at [897, 305] on input "How many properties does your company manage at any given time? *" at bounding box center [985, 301] width 255 height 26
click at [1108, 307] on input "How many properties does your company manage at any given time? *" at bounding box center [985, 301] width 255 height 26
type input "-1"
click at [1103, 307] on input "-1" at bounding box center [985, 301] width 255 height 26
type input "2"
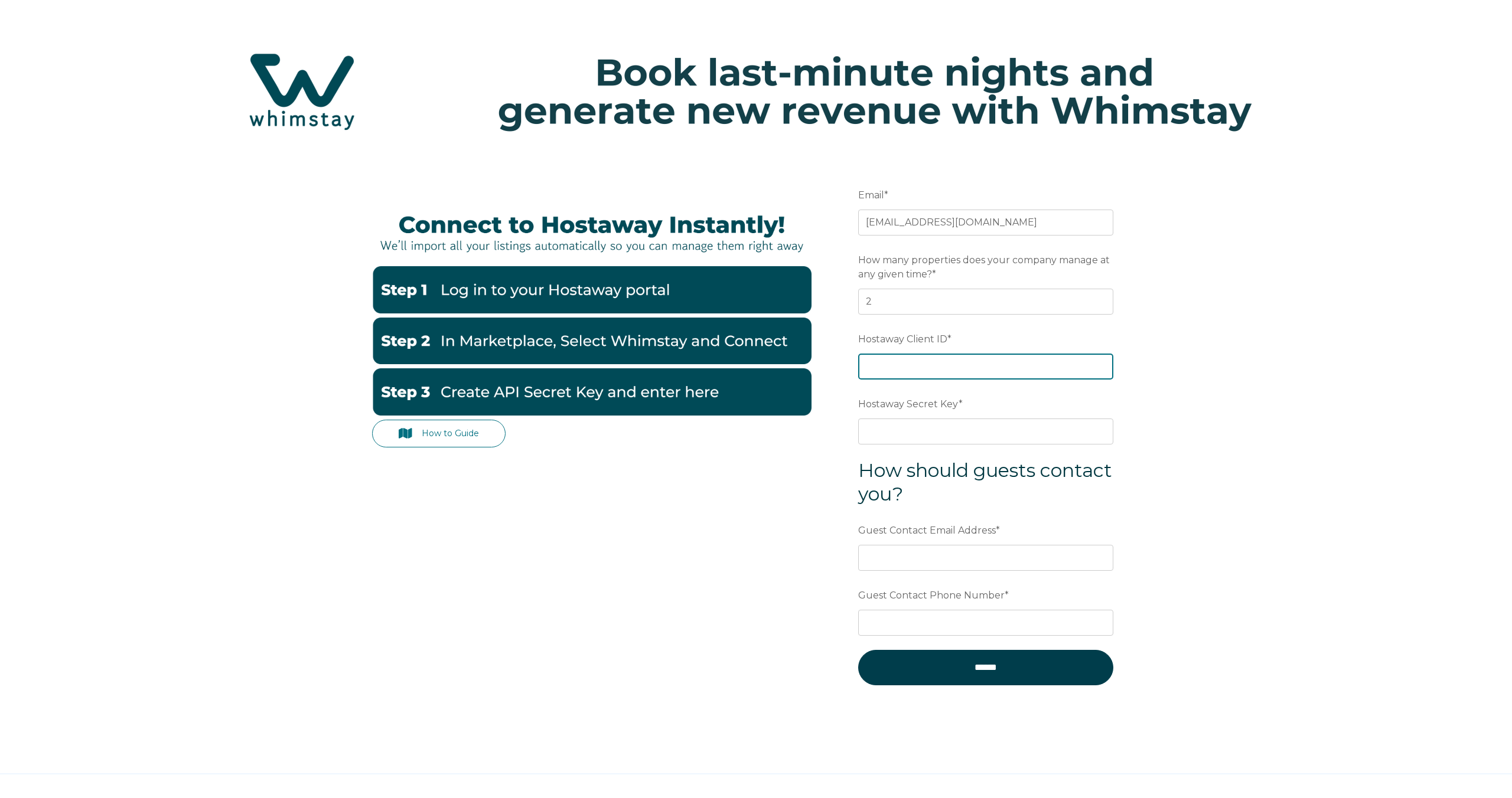
click at [1012, 374] on input "Hostaway Client ID *" at bounding box center [985, 366] width 255 height 26
click at [956, 366] on input "Hostaway Client ID *" at bounding box center [985, 366] width 255 height 26
paste input "127272"
type input "127272"
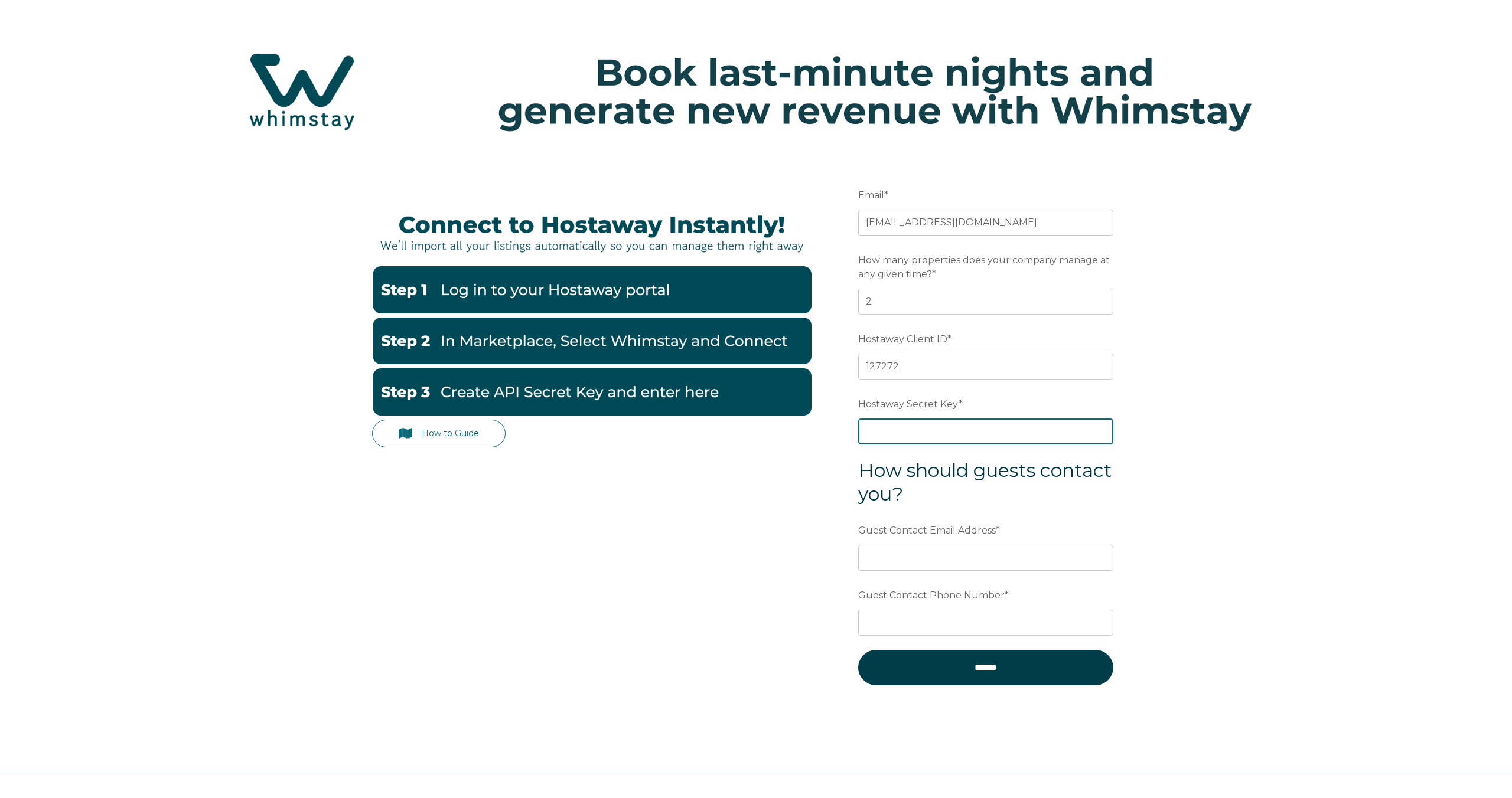
click at [977, 422] on input "Hostaway Secret Key *" at bounding box center [985, 431] width 255 height 26
paste input "6897651ea6b6dcd462ab40720311d6c39be4f1665fd22ba6547e929b20b0a981"
type input "6897651ea6b6dcd462ab40720311d6c39be4f1665fd22ba6547e929b20b0a981"
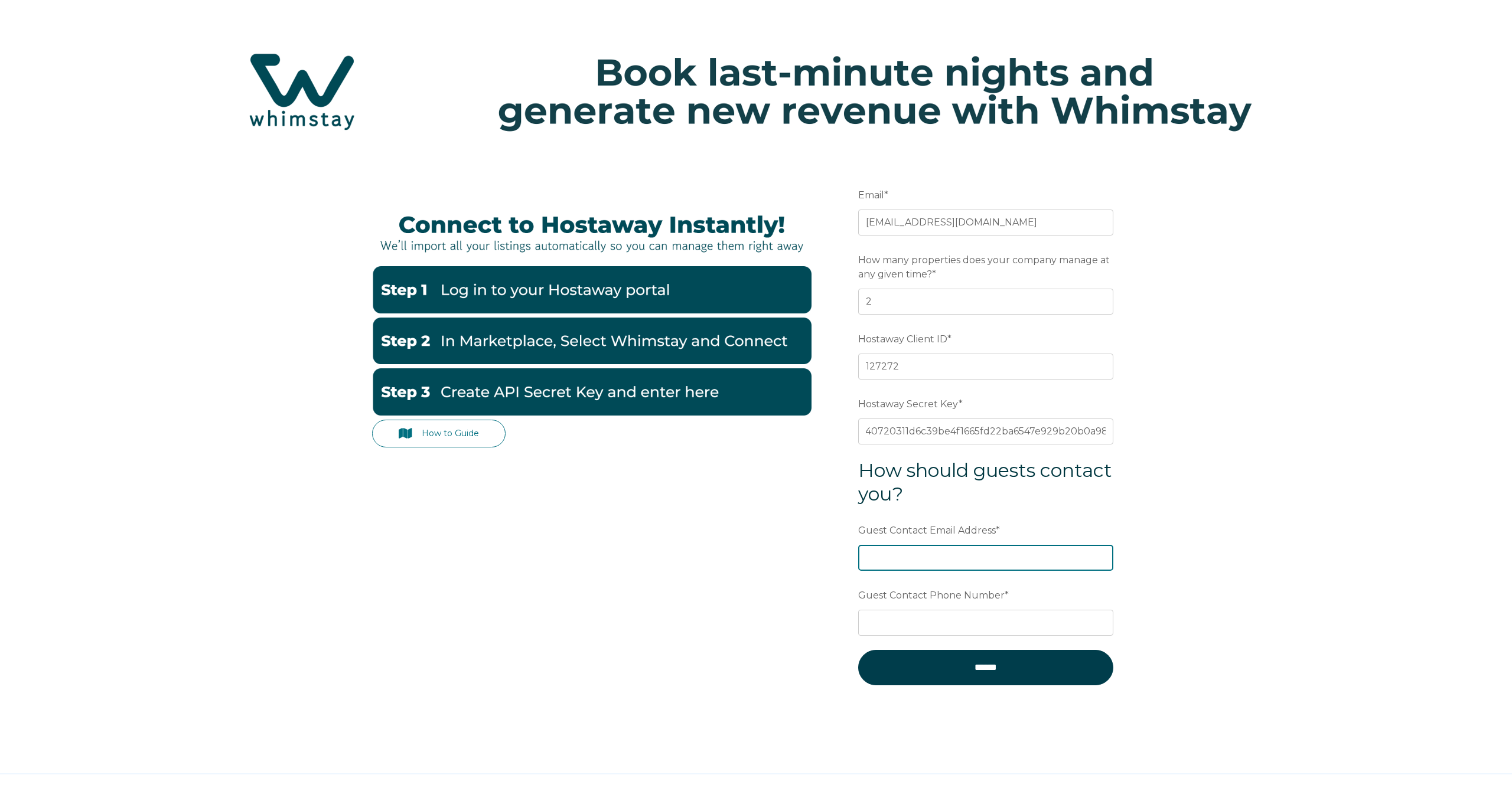
scroll to position [0, 0]
click at [956, 566] on input "Guest Contact Email Address *" at bounding box center [985, 557] width 255 height 26
type input "[EMAIL_ADDRESS][DOMAIN_NAME]"
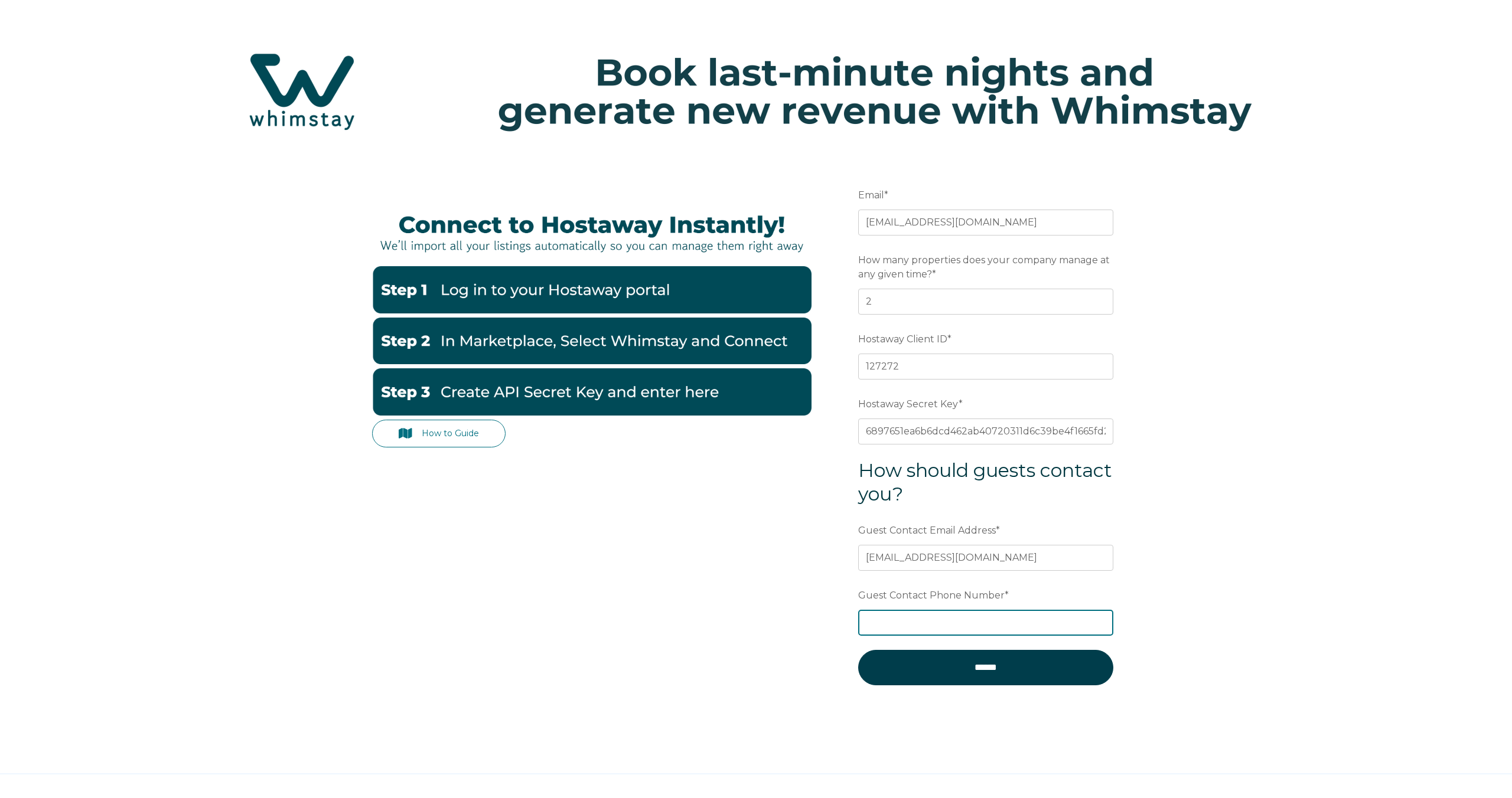
click at [951, 626] on input "Guest Contact Phone Number *" at bounding box center [985, 622] width 255 height 26
type input "[PHONE_NUMBER]"
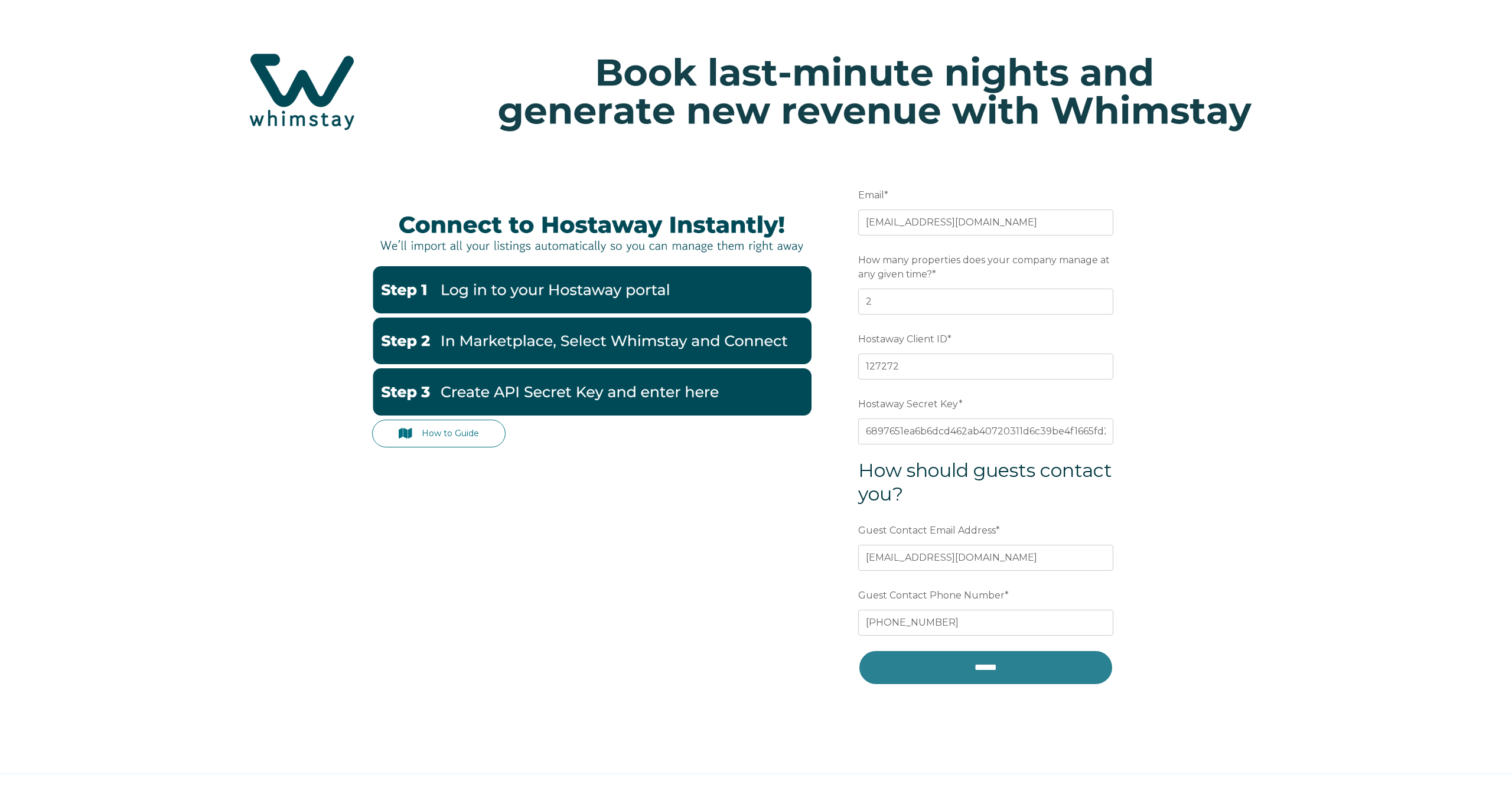
click at [969, 670] on input "******" at bounding box center [985, 667] width 255 height 35
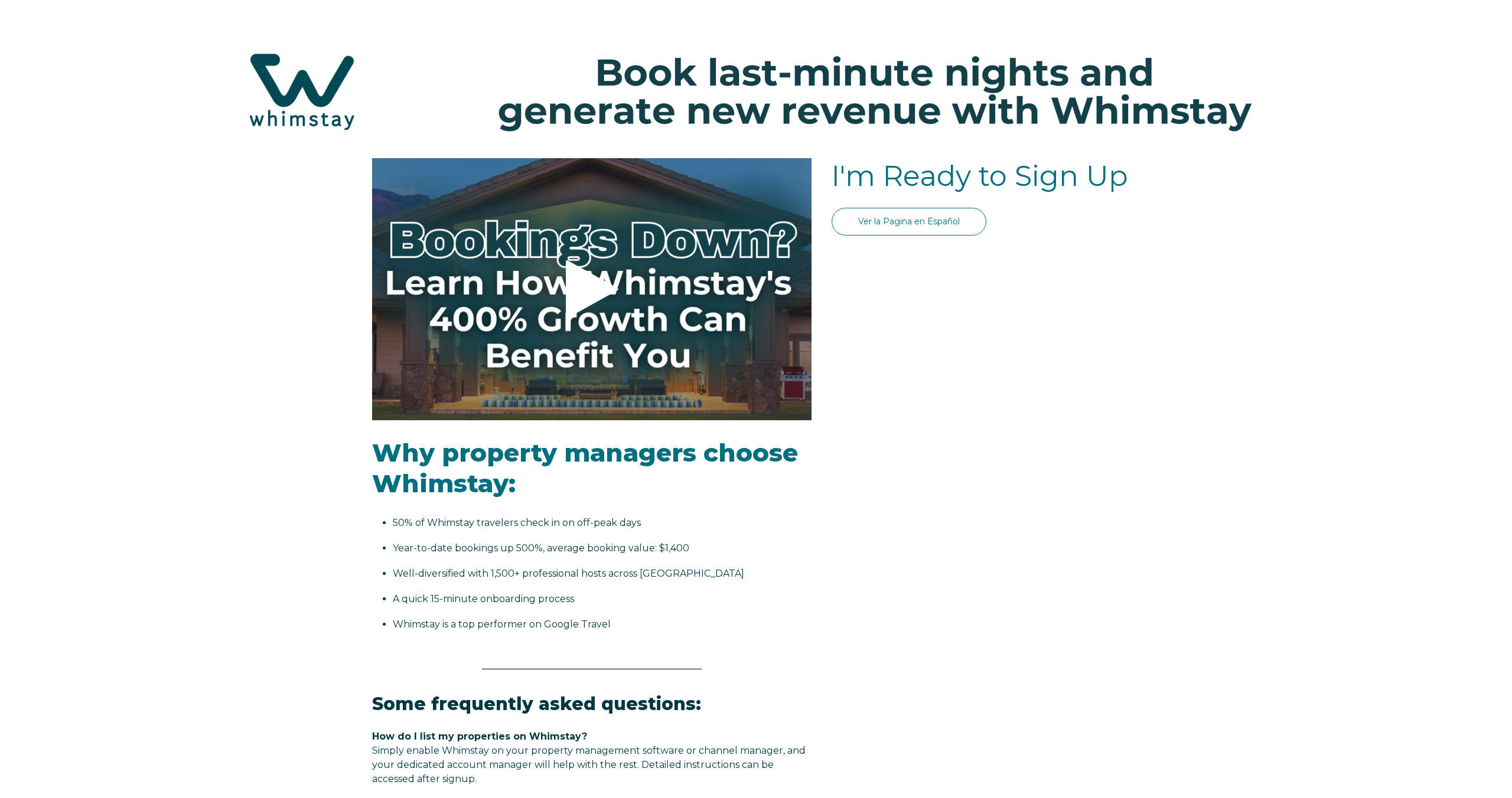
select select "US"
select select "Standard"
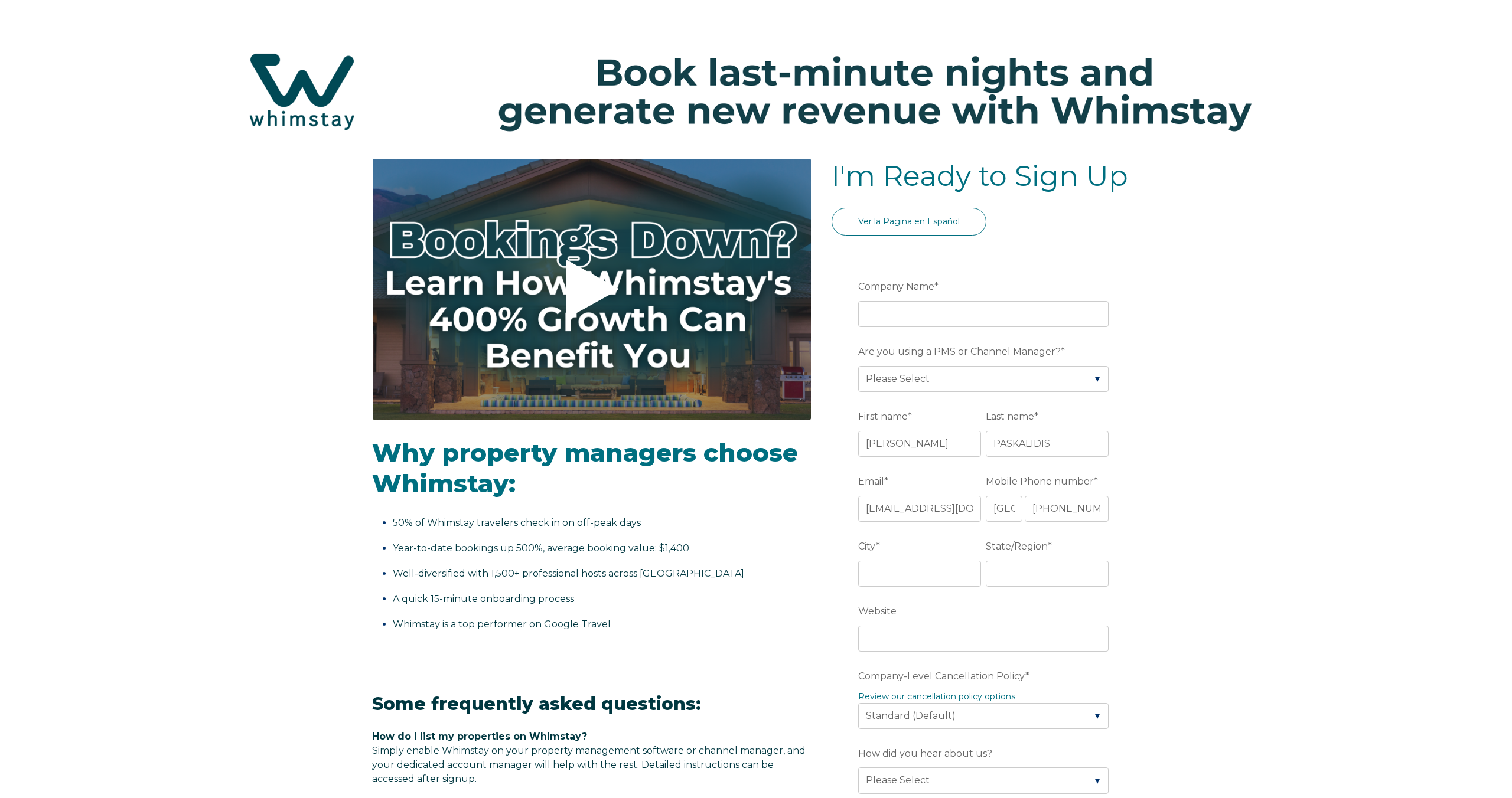
click at [584, 296] on icon at bounding box center [592, 290] width 53 height 58
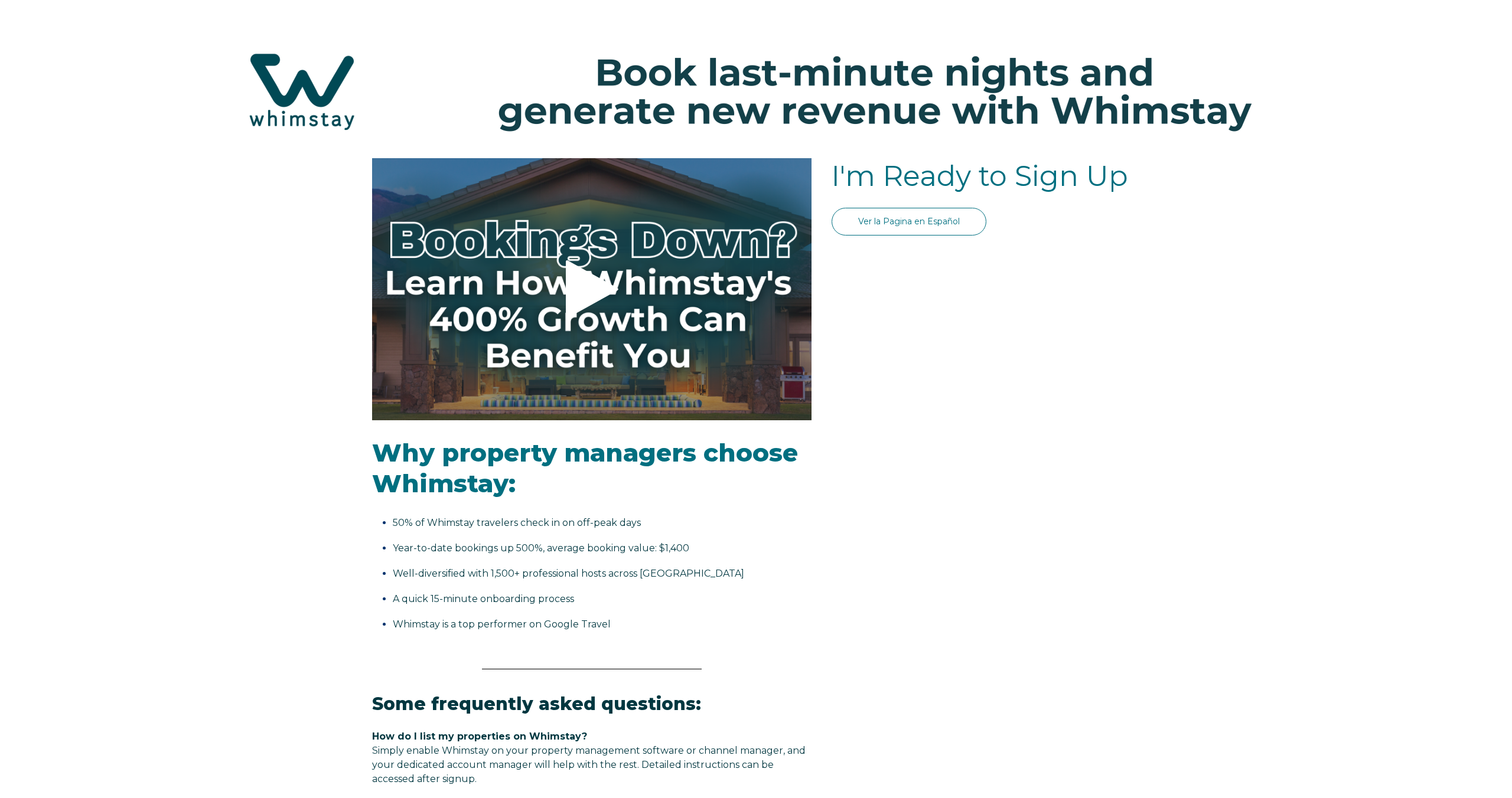
select select "US"
select select "Standard"
